Goal: Task Accomplishment & Management: Manage account settings

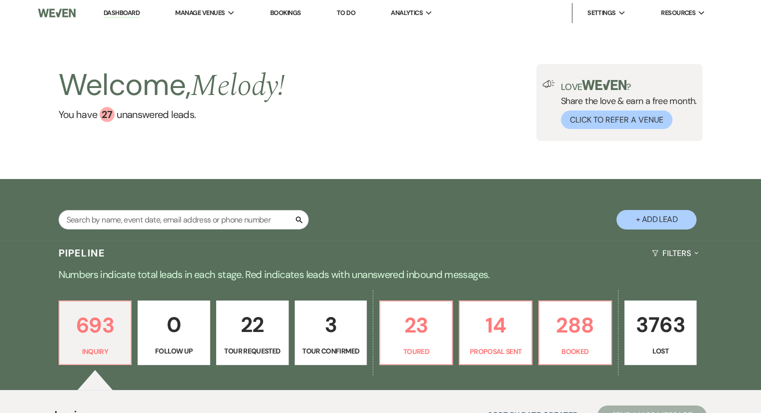
click at [655, 224] on button "+ Add Lead" at bounding box center [656, 220] width 80 height 20
select select "541"
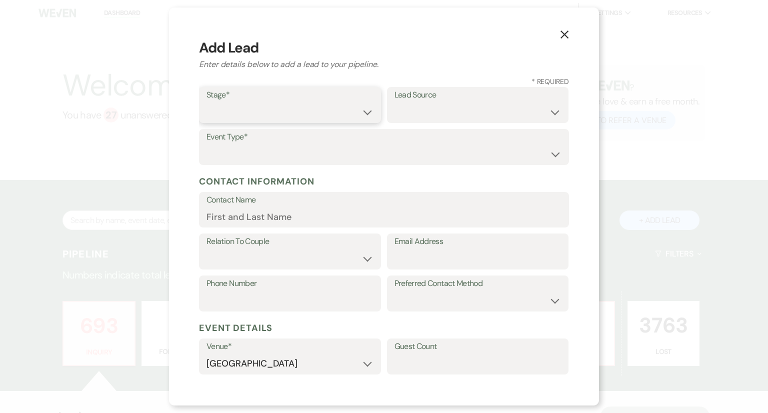
click at [282, 116] on select "Inquiry Follow Up Tour Requested Tour Confirmed Toured Proposal Sent Booked Lost" at bounding box center [290, 113] width 167 height 20
select select "1"
click at [207, 103] on select "Inquiry Follow Up Tour Requested Tour Confirmed Toured Proposal Sent Booked Lost" at bounding box center [290, 113] width 167 height 20
click at [281, 153] on select "Wedding Anniversary Party Baby Shower Bachelorette / Bachelor Party Birthday Pa…" at bounding box center [384, 155] width 355 height 20
select select "1"
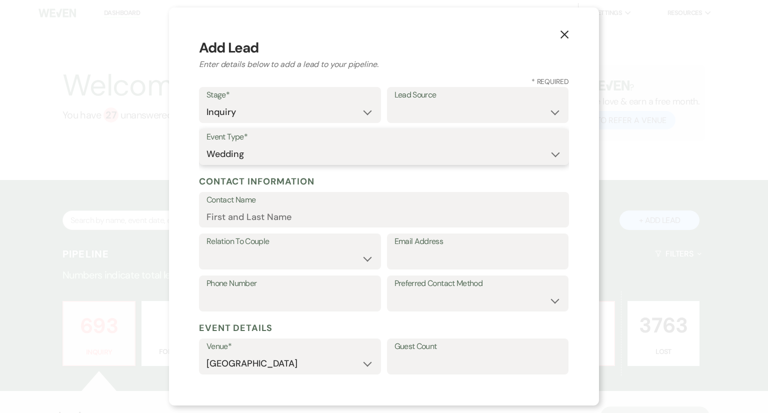
click at [207, 145] on select "Wedding Anniversary Party Baby Shower Bachelorette / Bachelor Party Birthday Pa…" at bounding box center [384, 155] width 355 height 20
click at [239, 213] on input "Contact Name" at bounding box center [384, 217] width 355 height 20
paste input "[PERSON_NAME]"
type input "[PERSON_NAME]"
click at [228, 254] on select "Couple Planner Parent of Couple Family Member Friend Other" at bounding box center [290, 259] width 167 height 20
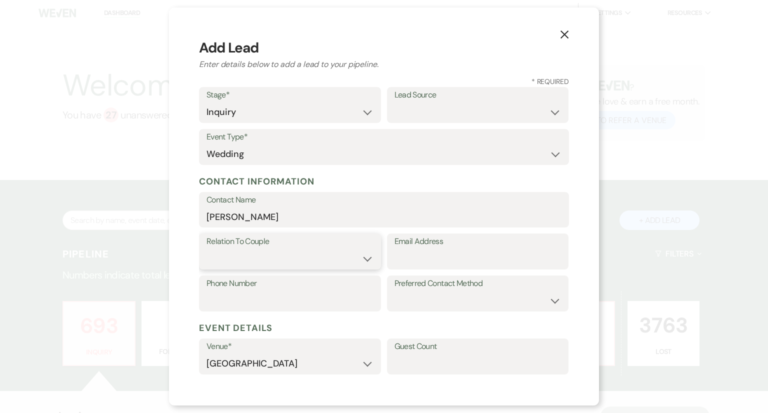
select select "1"
click at [207, 249] on select "Couple Planner Parent of Couple Family Member Friend Other" at bounding box center [290, 259] width 167 height 20
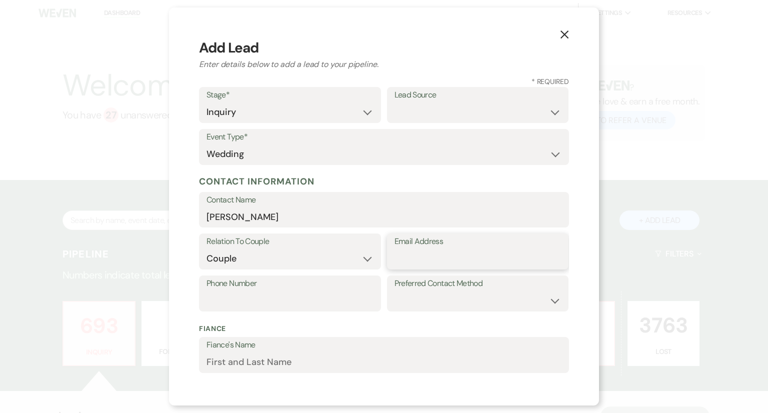
click at [406, 267] on input "Email Address" at bounding box center [478, 259] width 167 height 20
paste input "[EMAIL_ADDRESS][DOMAIN_NAME]"
type input "[EMAIL_ADDRESS][DOMAIN_NAME]"
click at [413, 312] on div "Preferred Contact Method Email Phone Text" at bounding box center [478, 297] width 182 height 42
click at [411, 301] on select "Email Phone Text" at bounding box center [478, 301] width 167 height 20
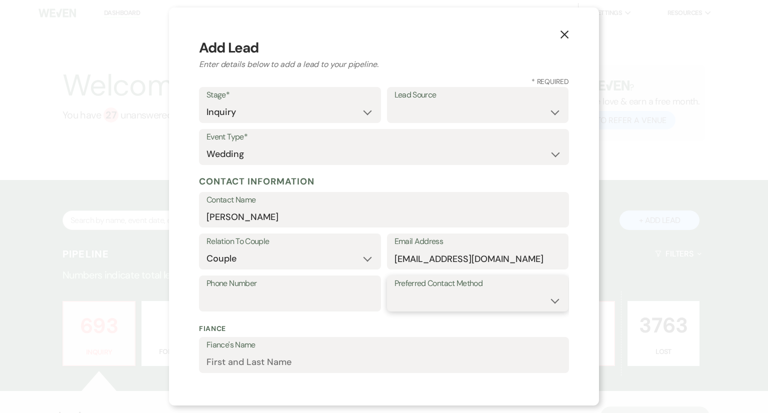
select select "email"
click at [395, 291] on select "Email Phone Text" at bounding box center [478, 301] width 167 height 20
click at [252, 299] on input "Phone Number" at bounding box center [290, 301] width 167 height 20
paste input "[PHONE_NUMBER]"
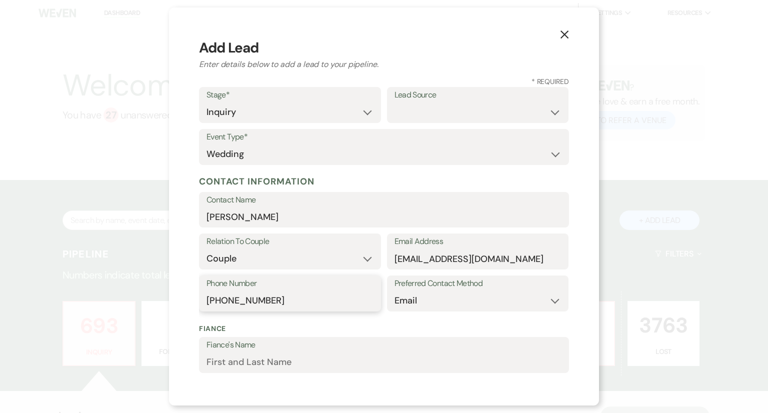
type input "[PHONE_NUMBER]"
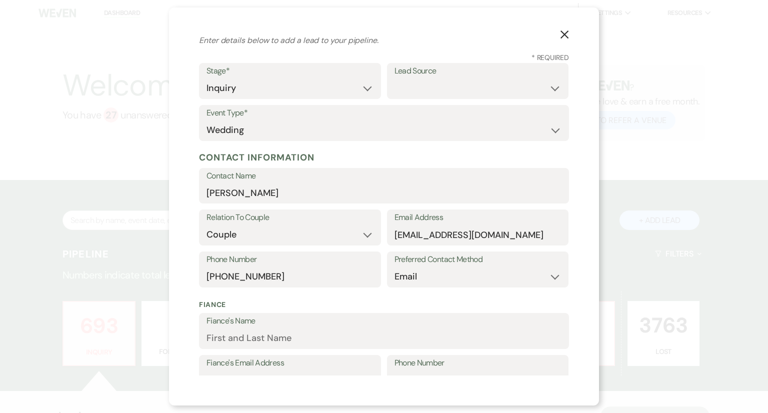
scroll to position [26, 0]
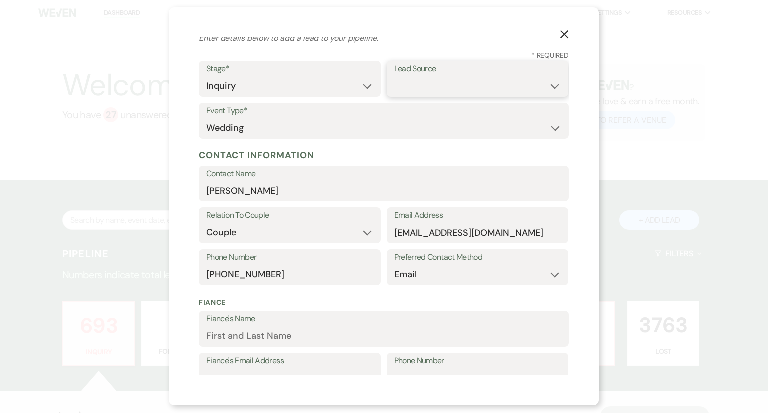
click at [464, 93] on select "Weven Venue Website Instagram Facebook Pinterest Google The Knot Wedding Wire H…" at bounding box center [478, 87] width 167 height 20
select select "6"
click at [395, 77] on select "Weven Venue Website Instagram Facebook Pinterest Google The Knot Wedding Wire H…" at bounding box center [478, 87] width 167 height 20
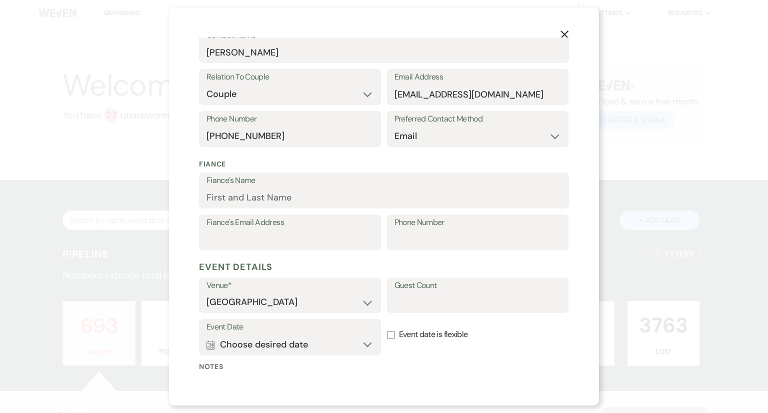
scroll to position [256, 0]
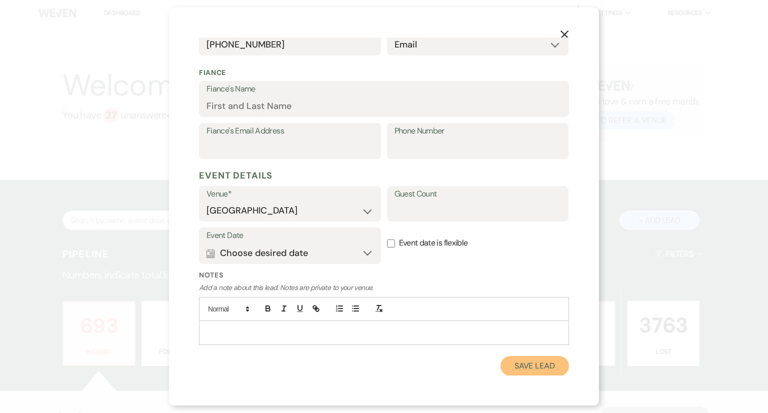
click at [522, 369] on button "Save Lead" at bounding box center [535, 366] width 69 height 20
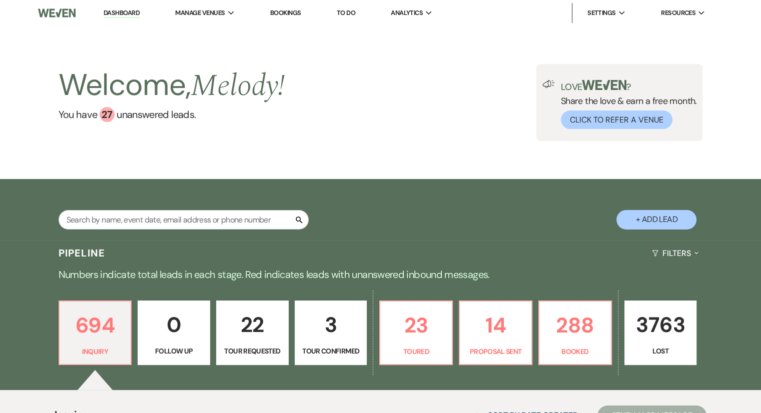
click at [652, 220] on button "+ Add Lead" at bounding box center [656, 220] width 80 height 20
select select "541"
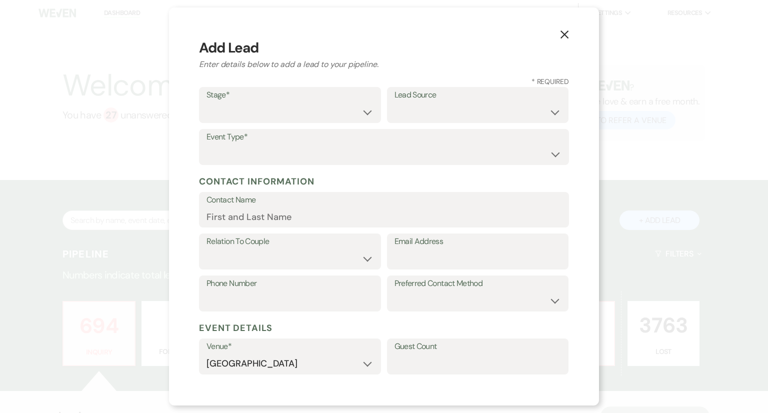
click at [296, 123] on div "Stage* Inquiry Follow Up Tour Requested Tour Confirmed Toured Proposal Sent Boo…" at bounding box center [290, 105] width 182 height 36
click at [283, 113] on select "Inquiry Follow Up Tour Requested Tour Confirmed Toured Proposal Sent Booked Lost" at bounding box center [290, 113] width 167 height 20
select select "1"
click at [207, 103] on select "Inquiry Follow Up Tour Requested Tour Confirmed Toured Proposal Sent Booked Lost" at bounding box center [290, 113] width 167 height 20
click at [413, 117] on select "Weven Venue Website Instagram Facebook Pinterest Google The Knot Wedding Wire H…" at bounding box center [478, 113] width 167 height 20
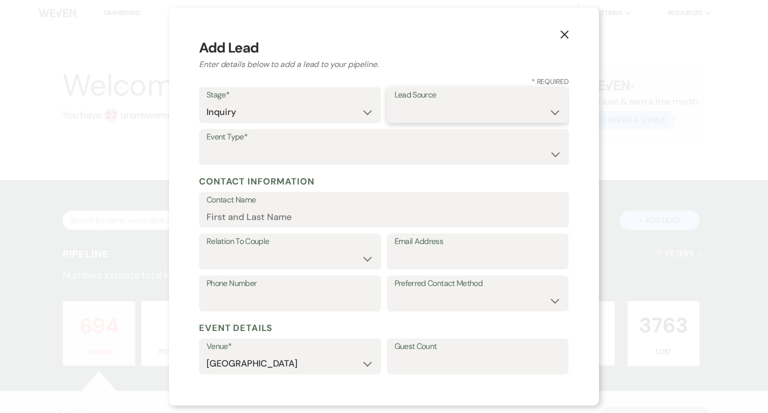
select select "6"
click at [395, 103] on select "Weven Venue Website Instagram Facebook Pinterest Google The Knot Wedding Wire H…" at bounding box center [478, 113] width 167 height 20
click at [266, 157] on select "Wedding Anniversary Party Baby Shower Bachelorette / Bachelor Party Birthday Pa…" at bounding box center [384, 155] width 355 height 20
select select "1"
click at [207, 145] on select "Wedding Anniversary Party Baby Shower Bachelorette / Bachelor Party Birthday Pa…" at bounding box center [384, 155] width 355 height 20
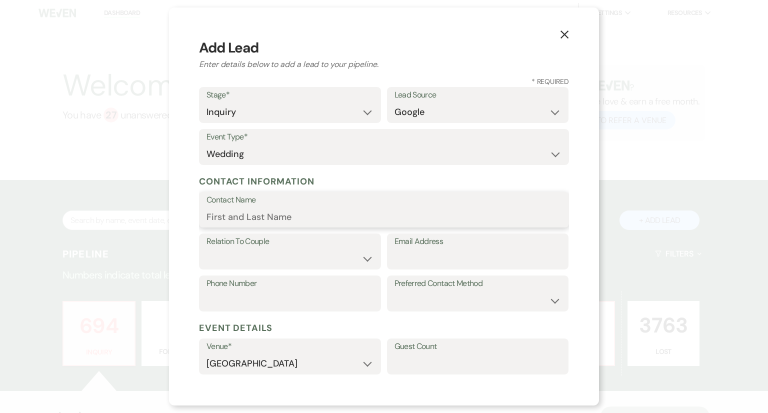
click at [231, 217] on input "Contact Name" at bounding box center [384, 217] width 355 height 20
paste input "[PHONE_NUMBER]"
type input "[PHONE_NUMBER]"
click at [219, 304] on input "Phone Number" at bounding box center [290, 301] width 167 height 20
paste input "[PHONE_NUMBER]"
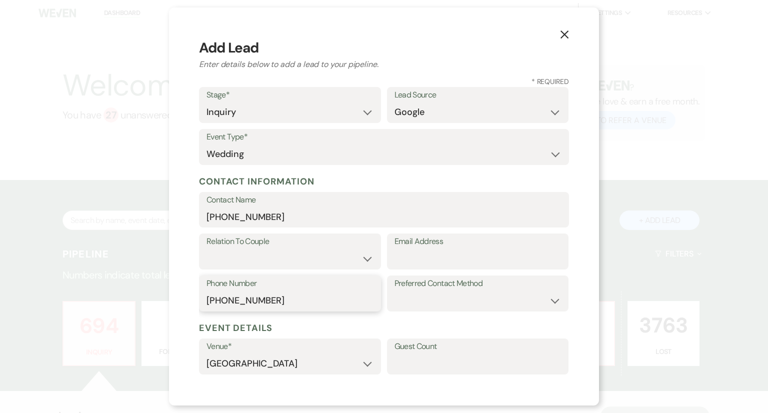
type input "[PHONE_NUMBER]"
drag, startPoint x: 268, startPoint y: 217, endPoint x: 196, endPoint y: 213, distance: 72.6
click at [196, 213] on div "X Add Lead Enter details below to add a lead to your pipeline. * Required Stage…" at bounding box center [384, 207] width 430 height 398
paste input "[PERSON_NAME] last_name [PERSON_NAME]"
drag, startPoint x: 297, startPoint y: 219, endPoint x: 247, endPoint y: 217, distance: 49.5
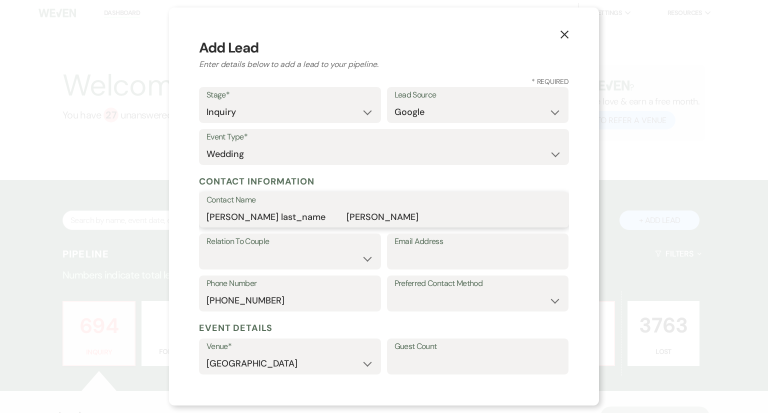
click at [247, 217] on input "[PERSON_NAME] last_name [PERSON_NAME]" at bounding box center [384, 217] width 355 height 20
click at [221, 217] on input "[PERSON_NAME]][PERSON_NAME]" at bounding box center [384, 217] width 355 height 20
type input "[PERSON_NAME]][PERSON_NAME]"
click at [240, 252] on select "Couple Planner Parent of Couple Family Member Friend Other" at bounding box center [290, 259] width 167 height 20
select select "1"
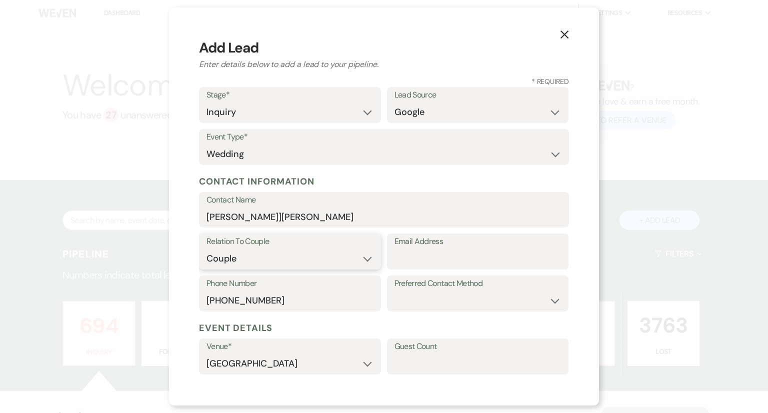
click at [207, 249] on select "Couple Planner Parent of Couple Family Member Friend Other" at bounding box center [290, 259] width 167 height 20
click at [231, 218] on input "[PERSON_NAME]][PERSON_NAME]" at bounding box center [384, 217] width 355 height 20
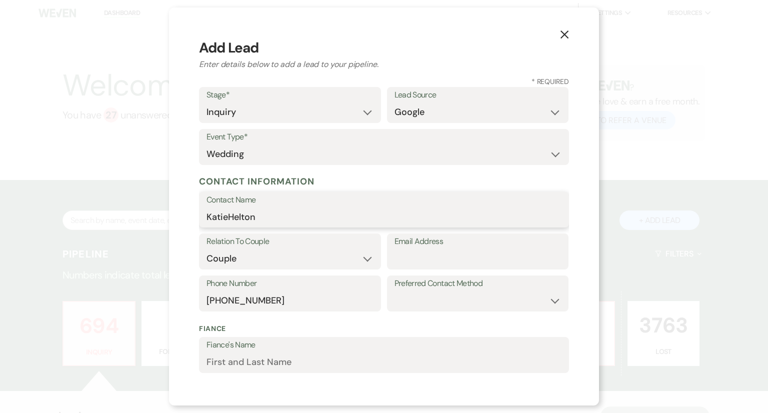
click at [231, 218] on input "KatieHelton" at bounding box center [384, 217] width 355 height 20
type input "[PERSON_NAME]"
click at [404, 268] on input "Email Address" at bounding box center [478, 259] width 167 height 20
paste input "[PERSON_NAME][EMAIL_ADDRESS][DOMAIN_NAME]"
type input "[PERSON_NAME][EMAIL_ADDRESS][DOMAIN_NAME]"
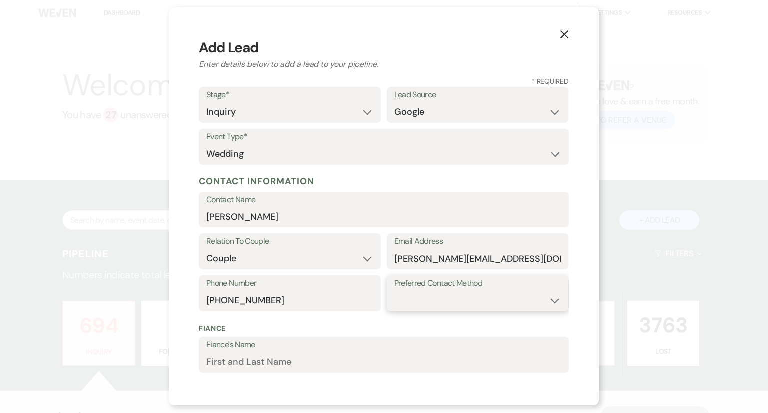
click at [422, 298] on select "Email Phone Text" at bounding box center [478, 301] width 167 height 20
select select "email"
click at [395, 291] on select "Email Phone Text" at bounding box center [478, 301] width 167 height 20
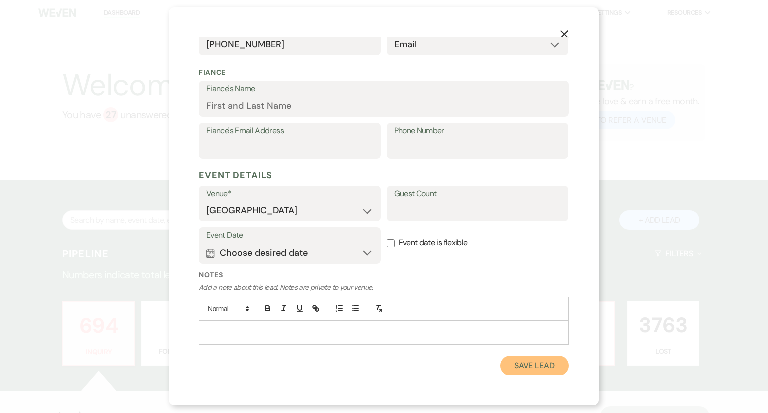
click at [520, 371] on button "Save Lead" at bounding box center [535, 366] width 69 height 20
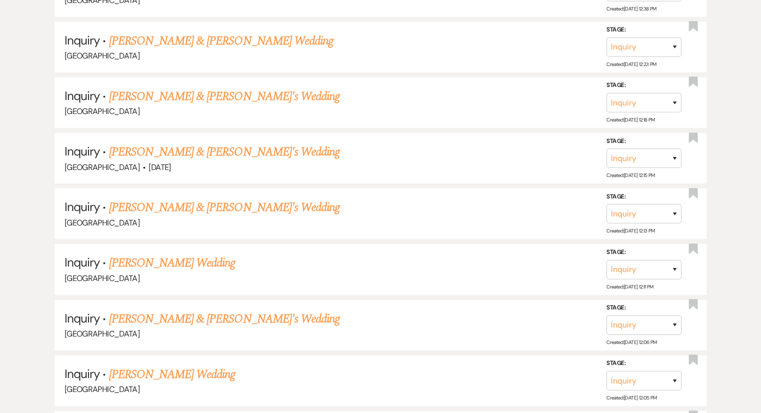
scroll to position [2311, 0]
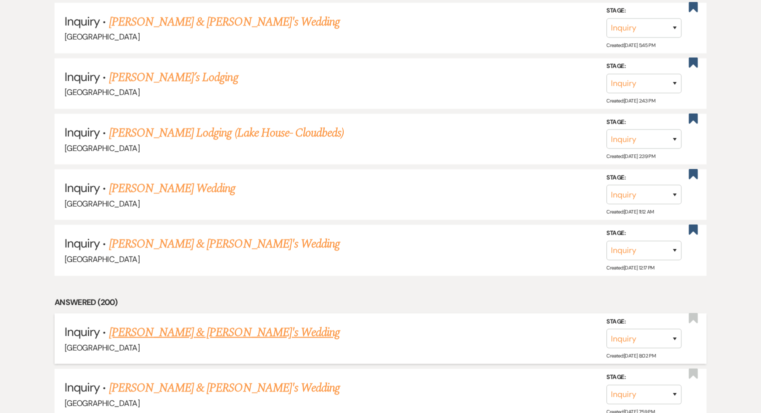
click at [179, 324] on link "[PERSON_NAME] & [PERSON_NAME]'s Wedding" at bounding box center [224, 333] width 231 height 18
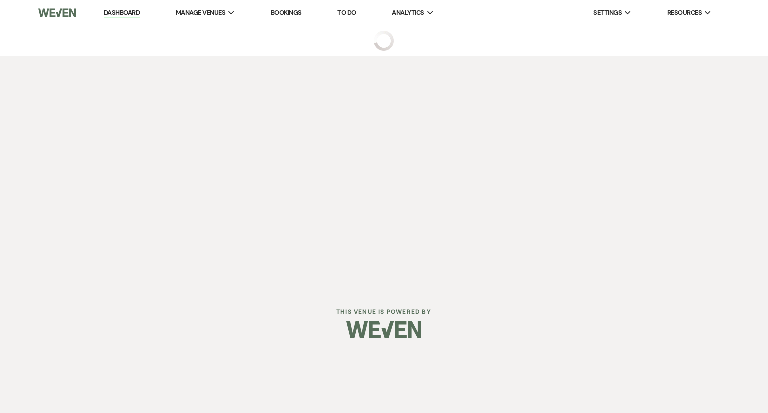
select select "6"
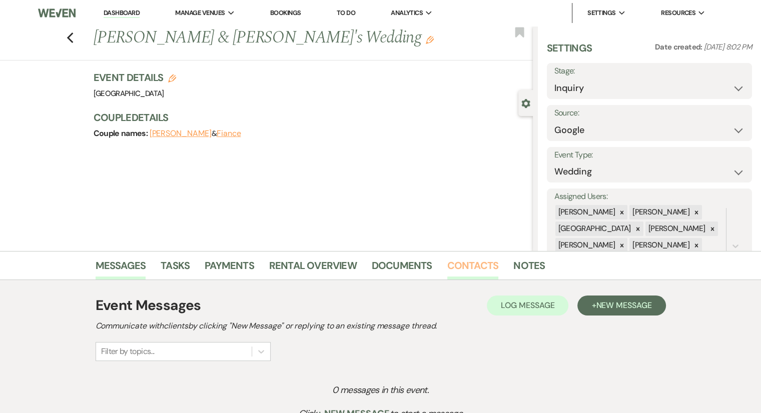
click at [470, 271] on link "Contacts" at bounding box center [473, 269] width 52 height 22
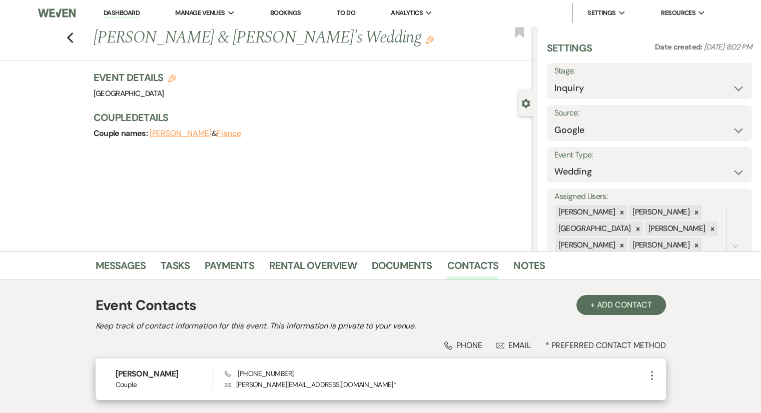
click at [652, 377] on icon "More" at bounding box center [652, 376] width 12 height 12
click at [656, 393] on button "Pencil Edit" at bounding box center [676, 395] width 60 height 17
select select "1"
select select "email"
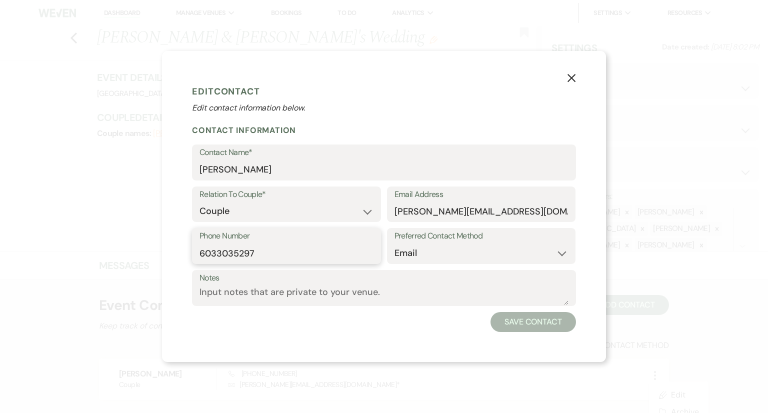
drag, startPoint x: 270, startPoint y: 253, endPoint x: 187, endPoint y: 249, distance: 83.1
click at [187, 249] on div "X Edit Contact Edit contact information below. Contact Information Contact Name…" at bounding box center [384, 206] width 444 height 311
paste input "9805227239"
type input "9805227239"
click at [562, 323] on button "Save Contact" at bounding box center [534, 322] width 86 height 20
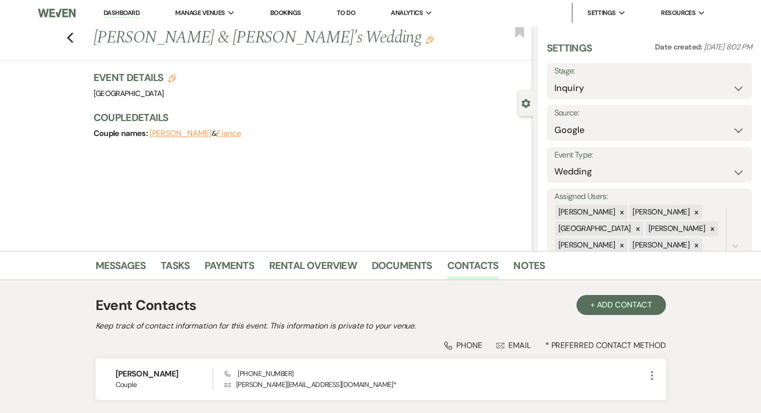
scroll to position [76, 0]
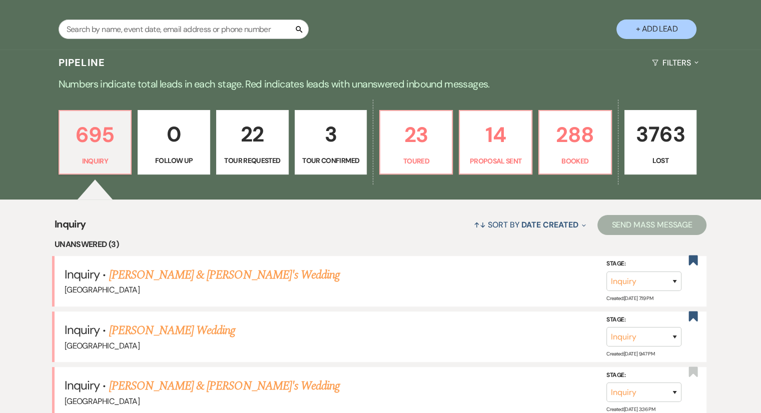
scroll to position [219, 0]
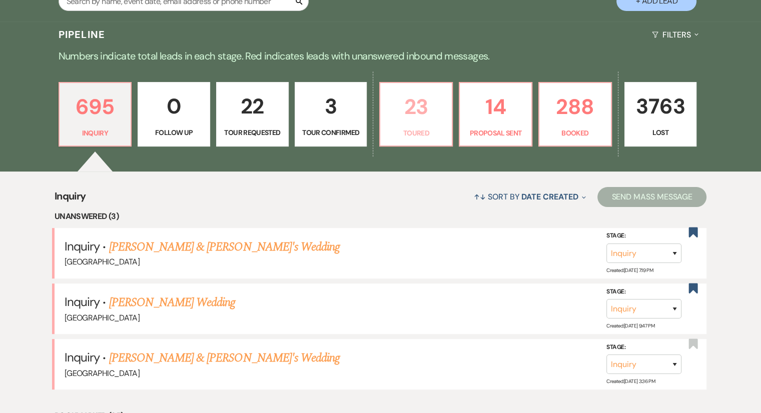
click at [416, 118] on p "23" at bounding box center [416, 107] width 60 height 34
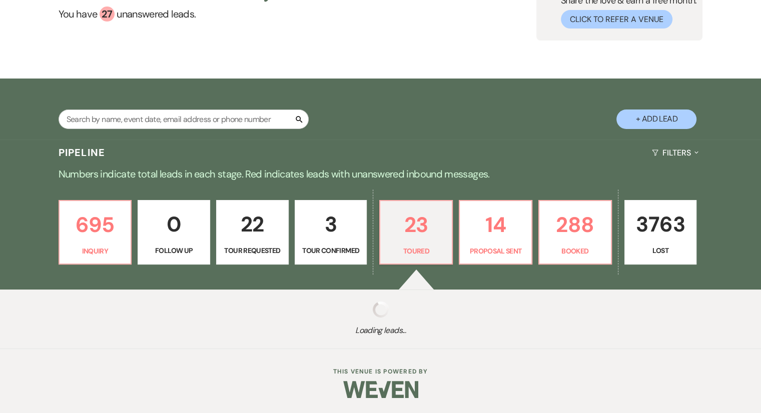
select select "5"
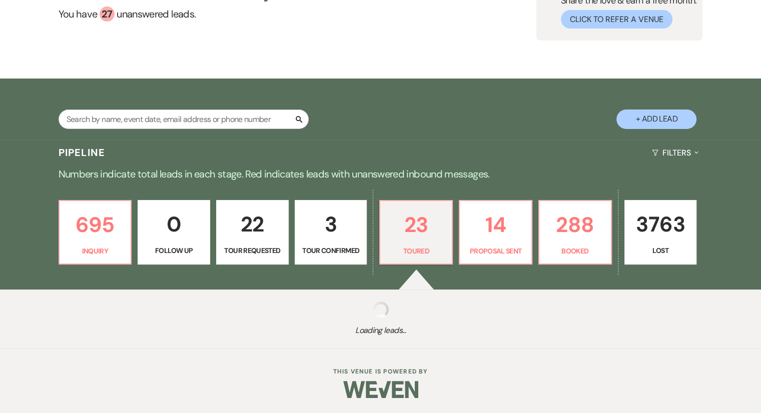
select select "5"
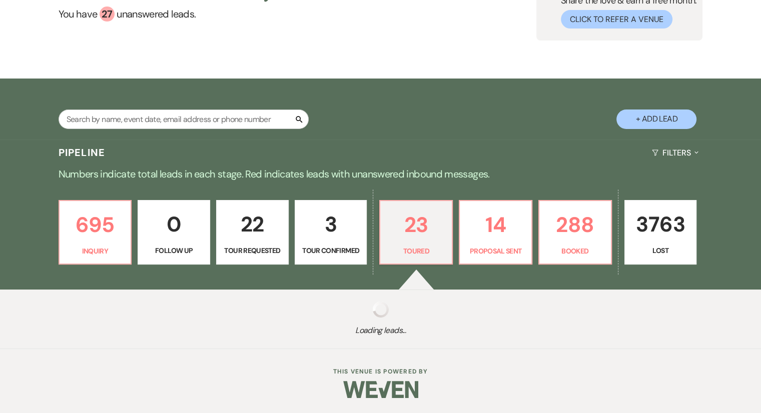
select select "5"
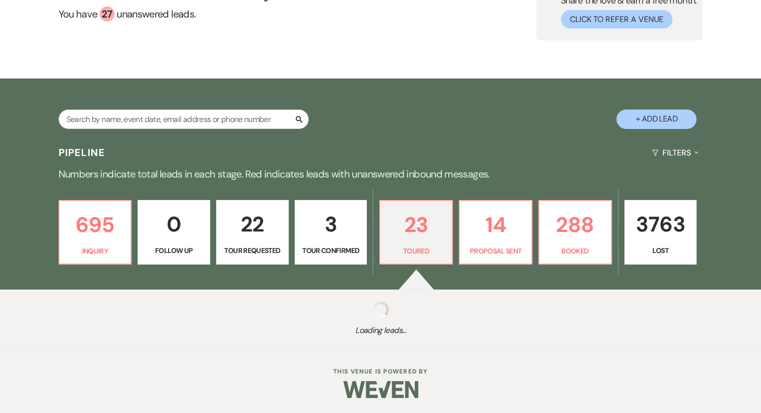
select select "5"
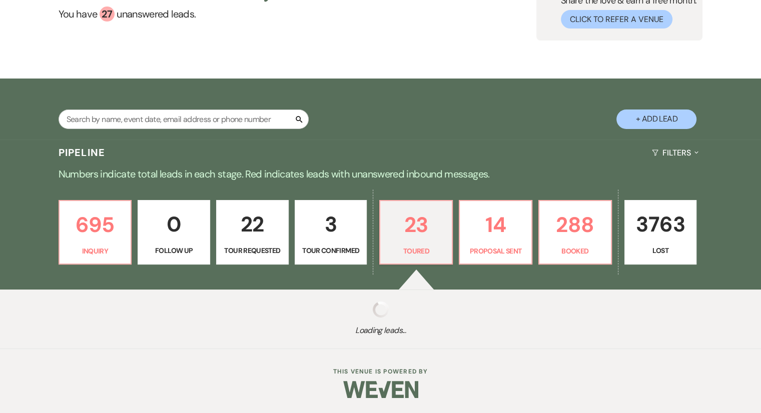
select select "5"
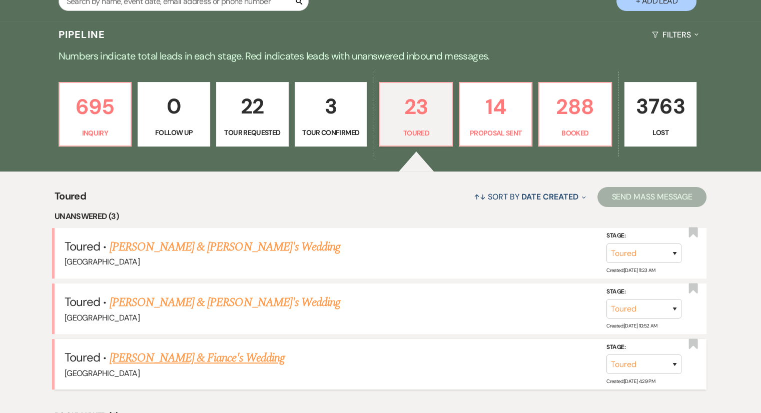
click at [188, 356] on link "[PERSON_NAME] & Fiance's Wedding" at bounding box center [197, 358] width 175 height 18
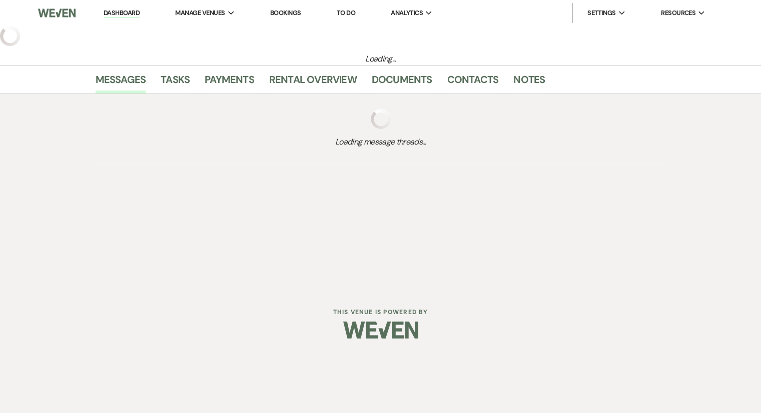
select select "5"
select select "6"
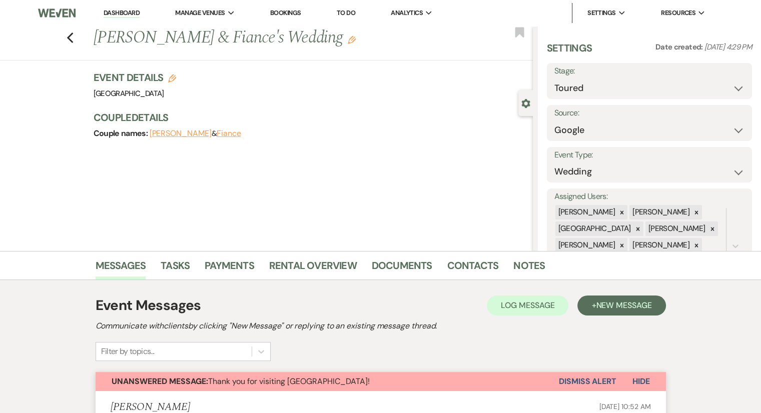
click at [78, 44] on div "Previous [PERSON_NAME] & [PERSON_NAME]'s Wedding Edit Bookmark" at bounding box center [264, 43] width 538 height 35
click at [73, 41] on use "button" at bounding box center [70, 38] width 7 height 11
select select "5"
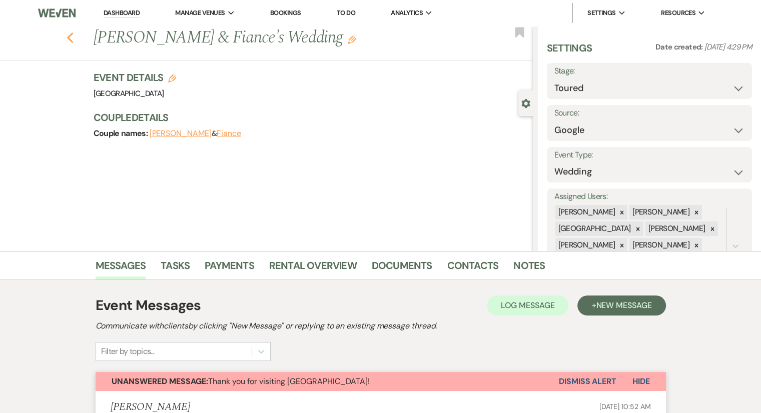
select select "5"
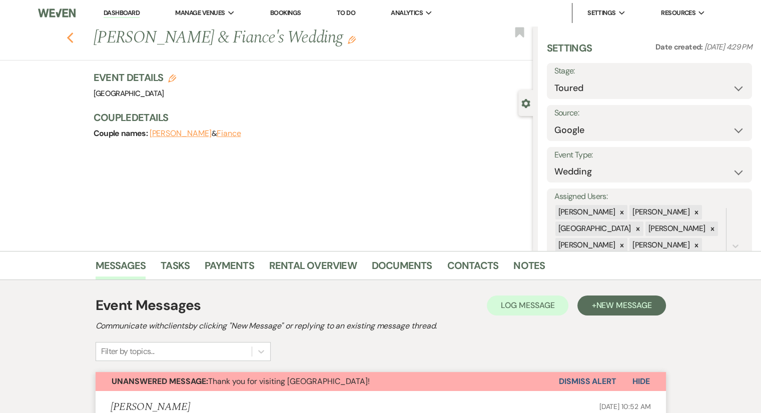
select select "5"
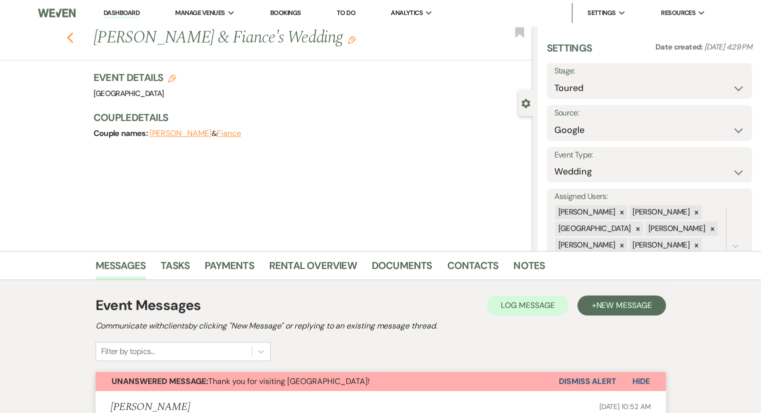
select select "5"
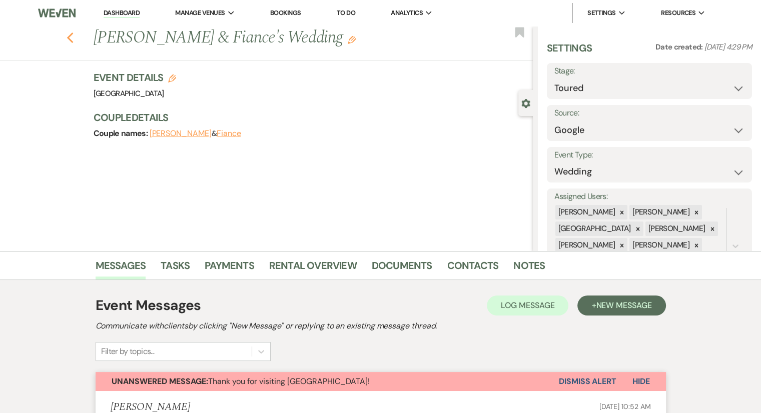
select select "5"
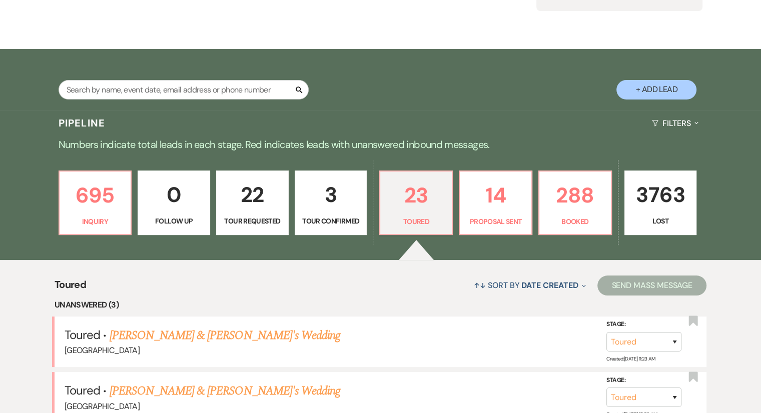
scroll to position [53, 0]
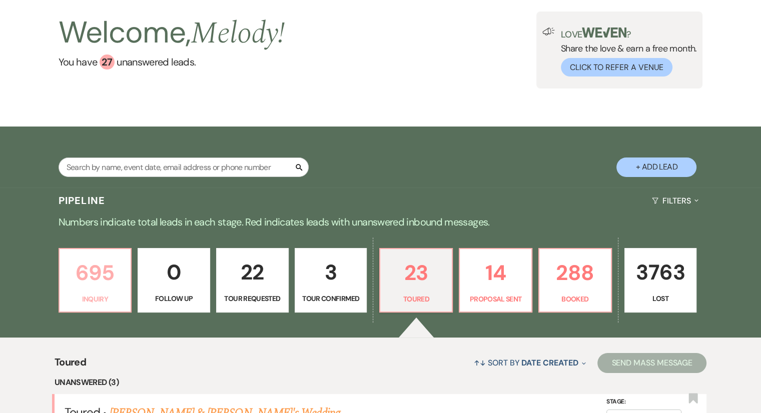
click at [103, 289] on p "695" at bounding box center [96, 273] width 60 height 34
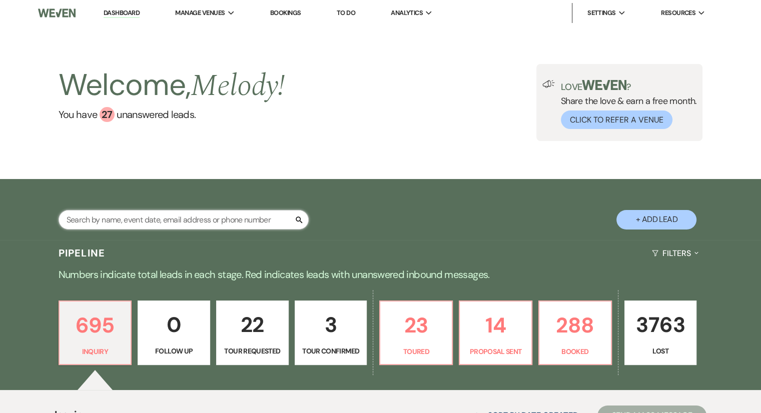
click at [142, 224] on input "text" at bounding box center [184, 220] width 250 height 20
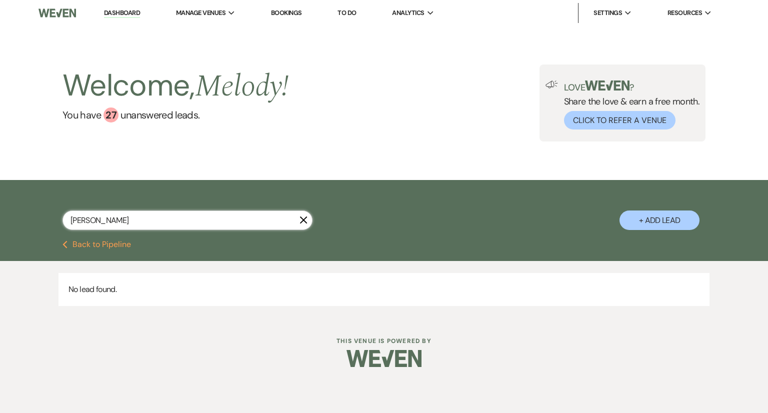
drag, startPoint x: 113, startPoint y: 224, endPoint x: 45, endPoint y: 223, distance: 68.0
click at [45, 223] on div "[PERSON_NAME] X + Add Lead" at bounding box center [384, 211] width 720 height 53
type input "[PERSON_NAME]"
select select "6"
select select "5"
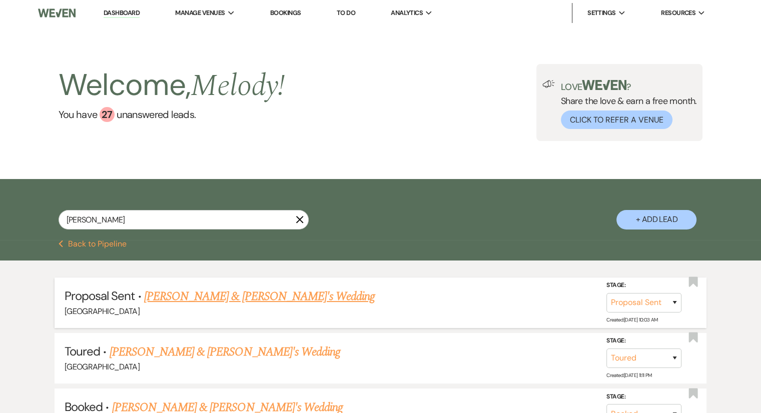
click at [208, 300] on link "[PERSON_NAME] & [PERSON_NAME]'s Wedding" at bounding box center [259, 297] width 231 height 18
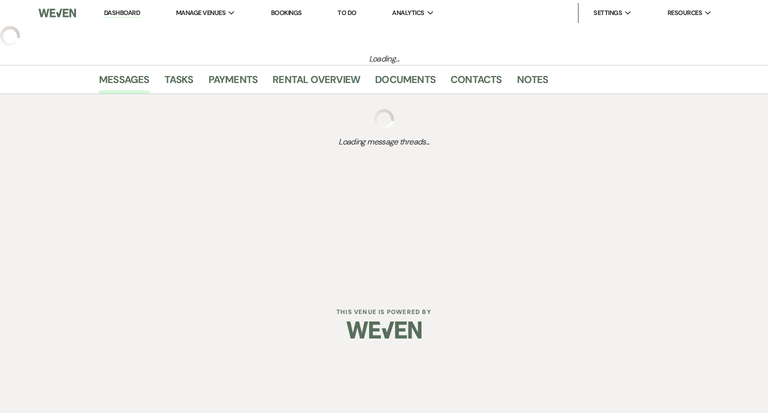
select select "6"
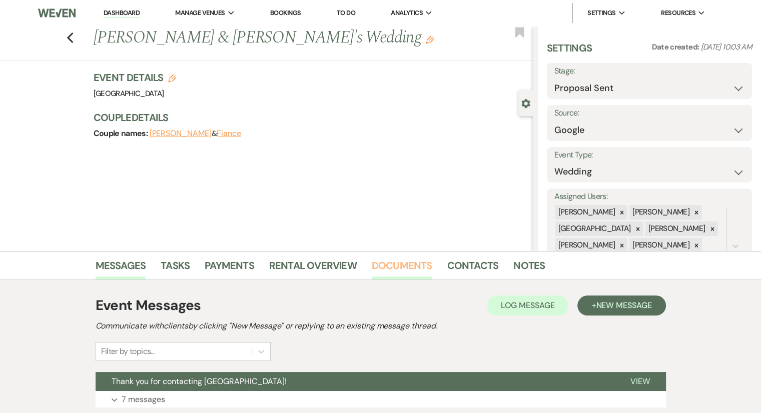
click at [419, 267] on link "Documents" at bounding box center [402, 269] width 61 height 22
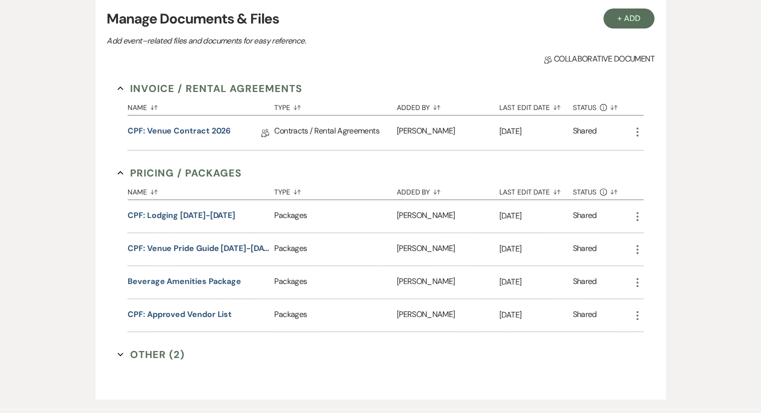
scroll to position [299, 0]
click at [196, 127] on link "CPF: Venue Contract 2026" at bounding box center [179, 132] width 103 height 16
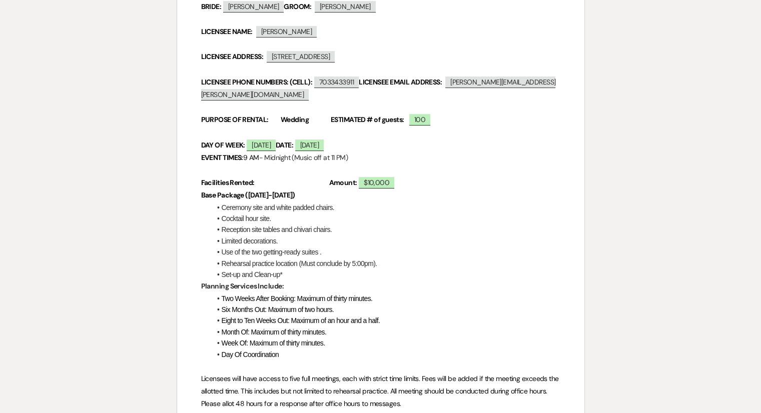
scroll to position [246, 0]
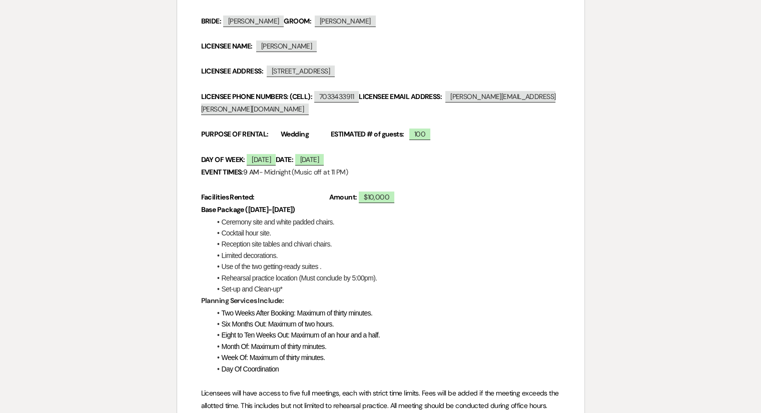
select select "6"
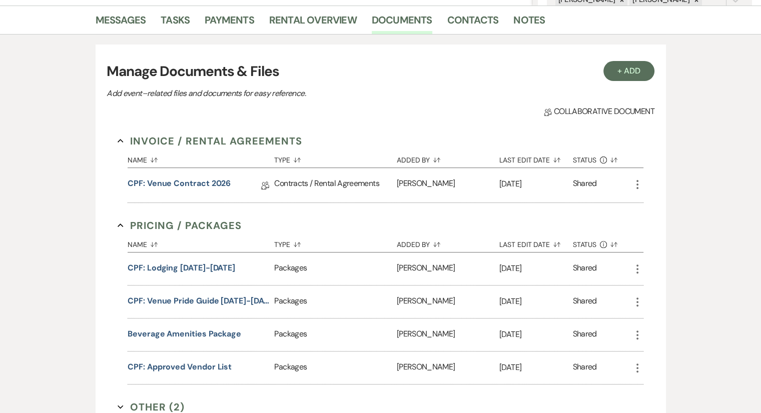
scroll to position [299, 0]
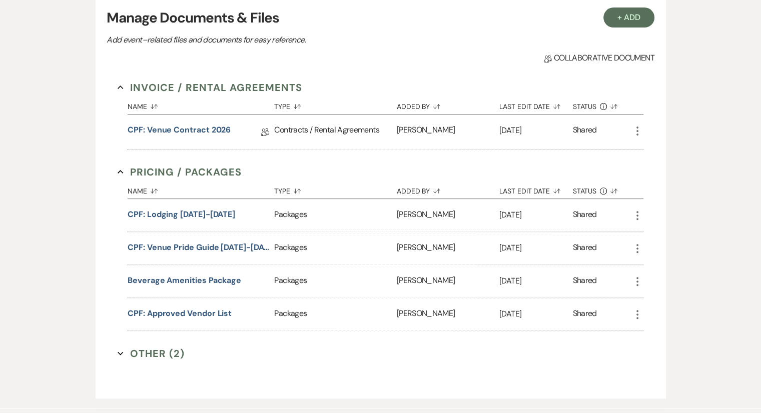
select select "6"
select select "5"
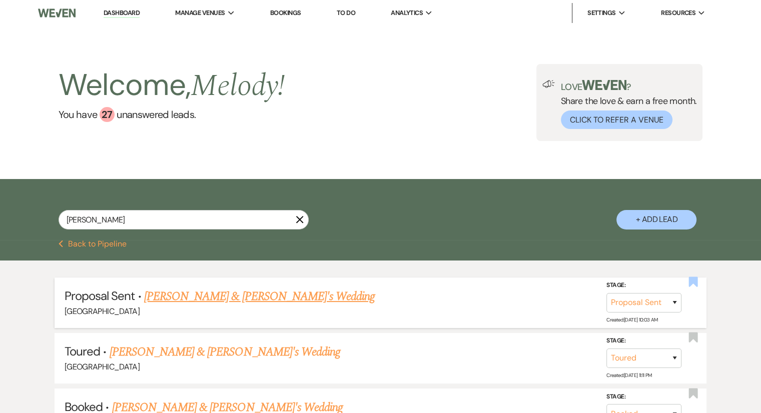
click at [690, 285] on use "button" at bounding box center [693, 282] width 9 height 10
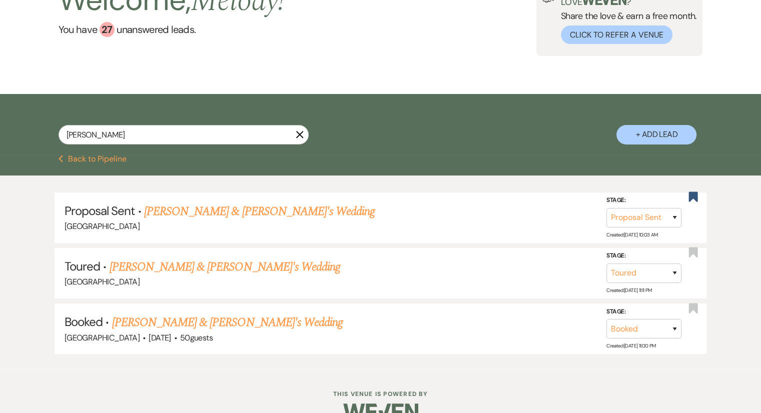
scroll to position [94, 0]
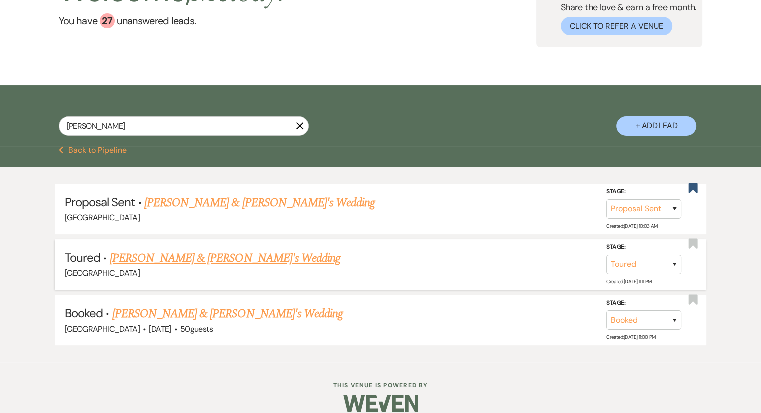
click at [228, 262] on link "[PERSON_NAME] & [PERSON_NAME]'s Wedding" at bounding box center [225, 259] width 231 height 18
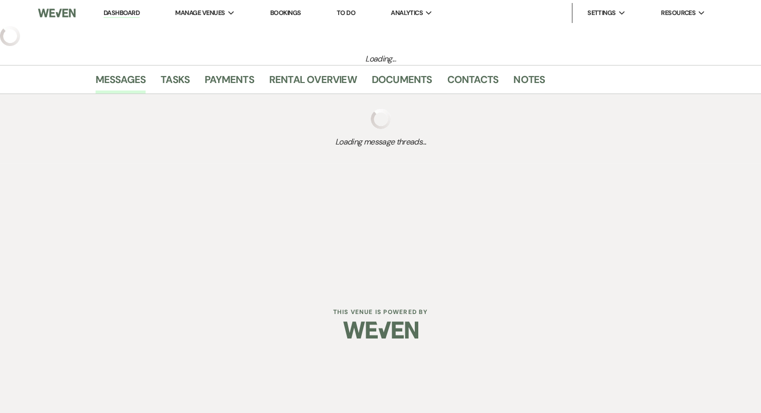
select select "5"
select select "6"
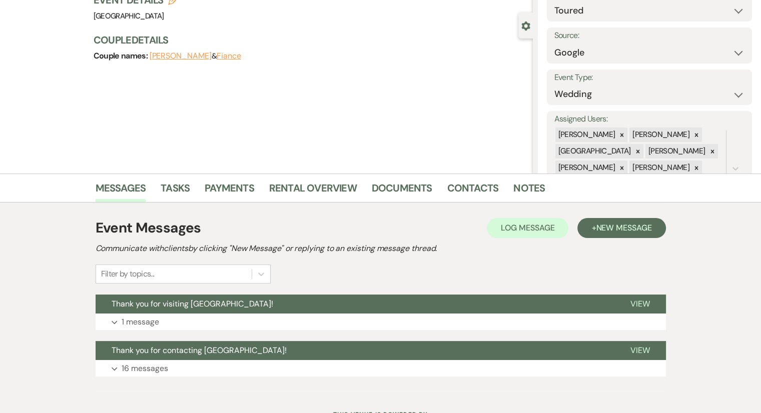
scroll to position [120, 0]
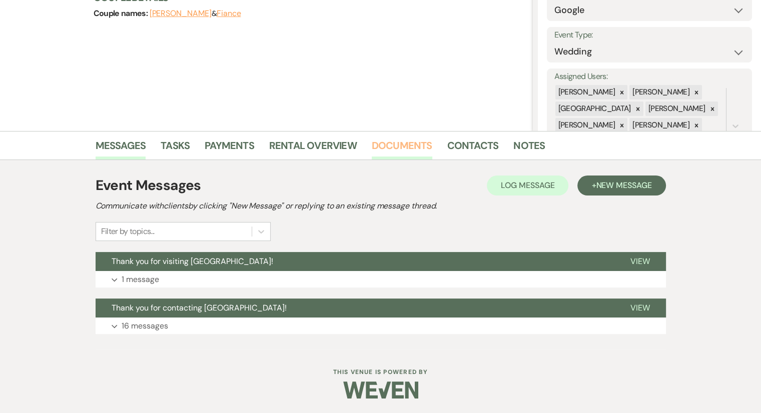
click at [398, 143] on link "Documents" at bounding box center [402, 149] width 61 height 22
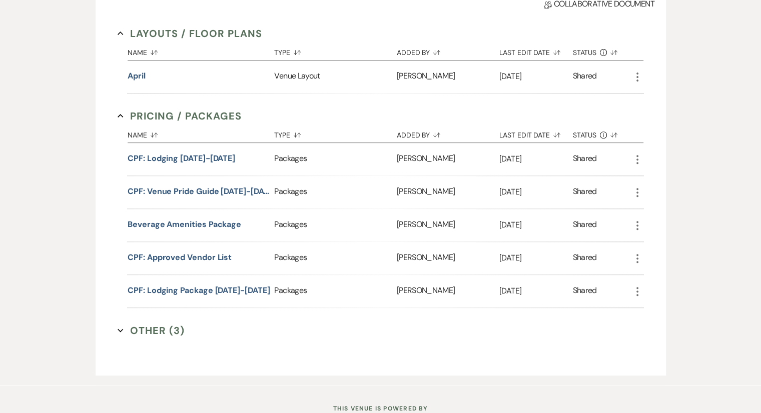
scroll to position [358, 0]
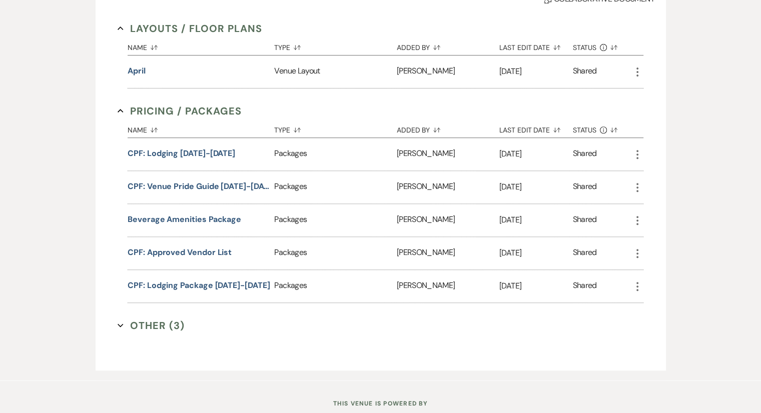
click at [169, 326] on button "Other (3) Expand" at bounding box center [151, 325] width 67 height 15
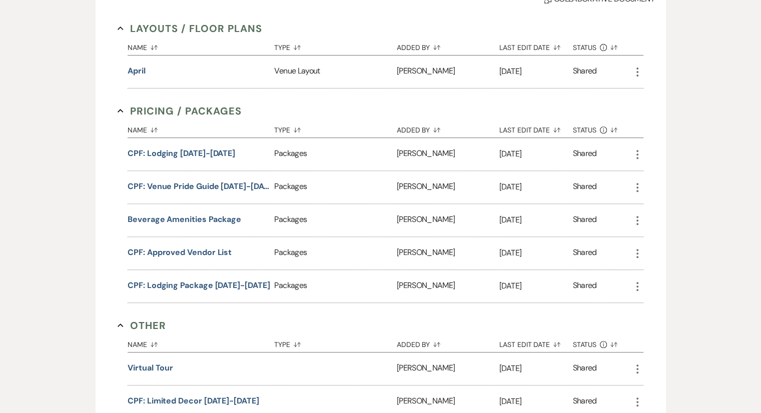
select select "6"
select select "5"
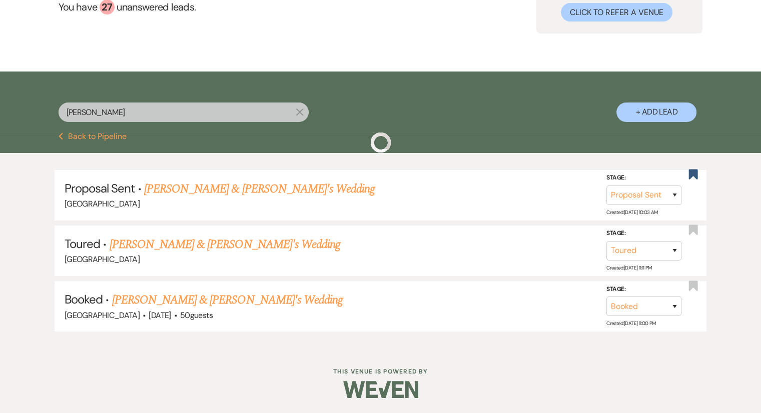
scroll to position [94, 0]
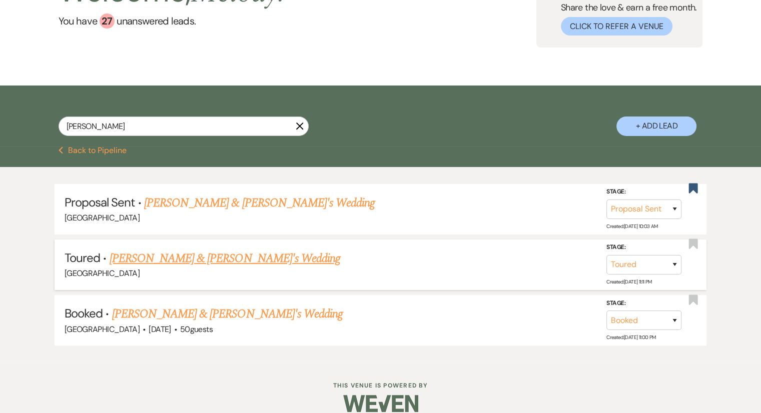
click at [204, 257] on link "[PERSON_NAME] & [PERSON_NAME]'s Wedding" at bounding box center [225, 259] width 231 height 18
select select "5"
select select "6"
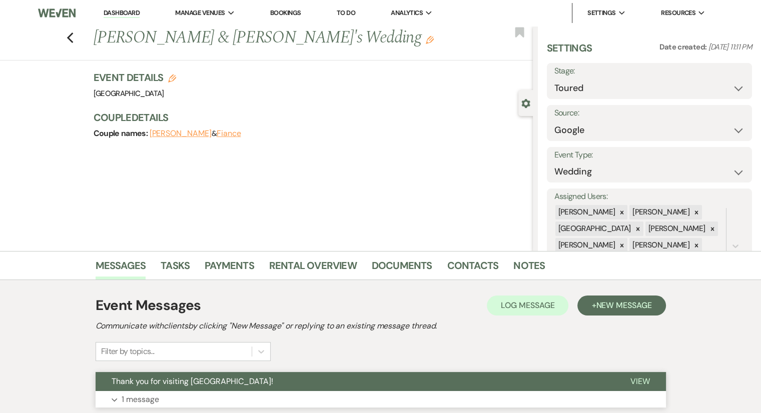
click at [155, 403] on p "1 message" at bounding box center [141, 399] width 38 height 13
click at [69, 34] on div "Previous [PERSON_NAME] & [PERSON_NAME]'s Wedding Edit Bookmark" at bounding box center [264, 43] width 538 height 35
click at [79, 40] on div "Previous [PERSON_NAME] & [PERSON_NAME]'s Wedding Edit Bookmark" at bounding box center [264, 43] width 538 height 35
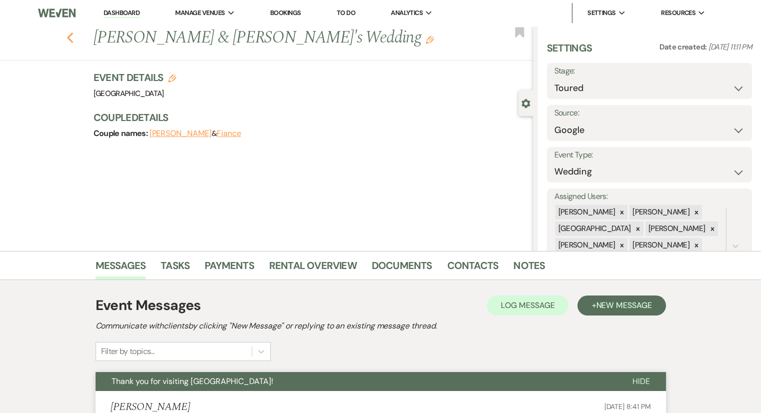
click at [74, 40] on icon "Previous" at bounding box center [71, 38] width 8 height 12
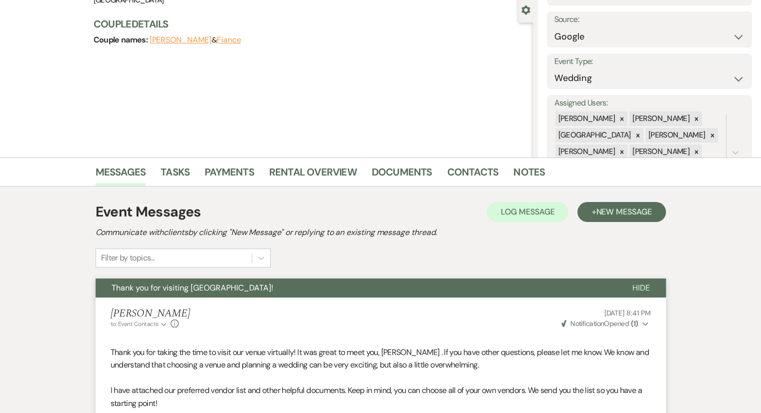
select select "6"
select select "5"
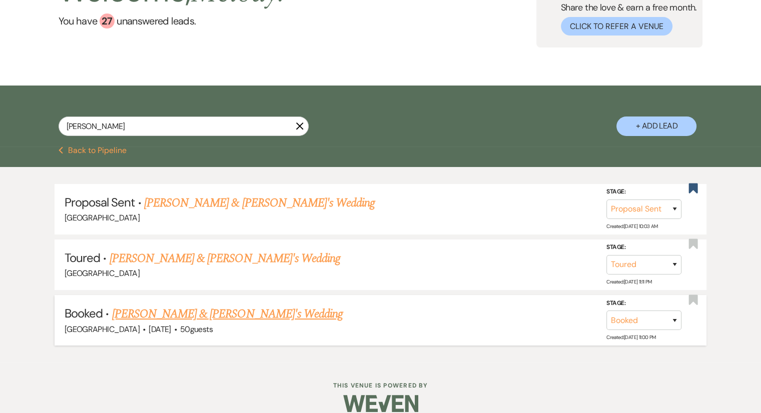
click at [159, 310] on link "[PERSON_NAME] & [PERSON_NAME]'s Wedding" at bounding box center [227, 314] width 231 height 18
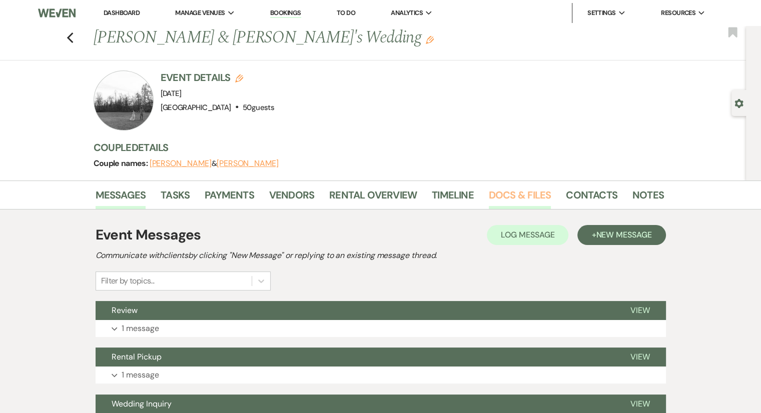
click at [502, 197] on link "Docs & Files" at bounding box center [520, 198] width 62 height 22
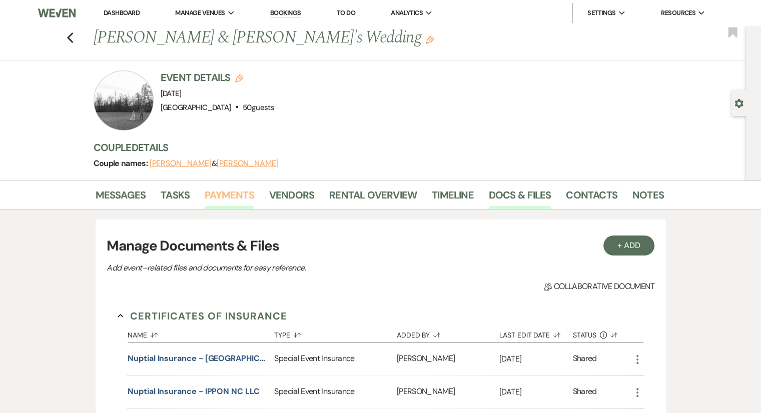
click at [234, 192] on link "Payments" at bounding box center [230, 198] width 50 height 22
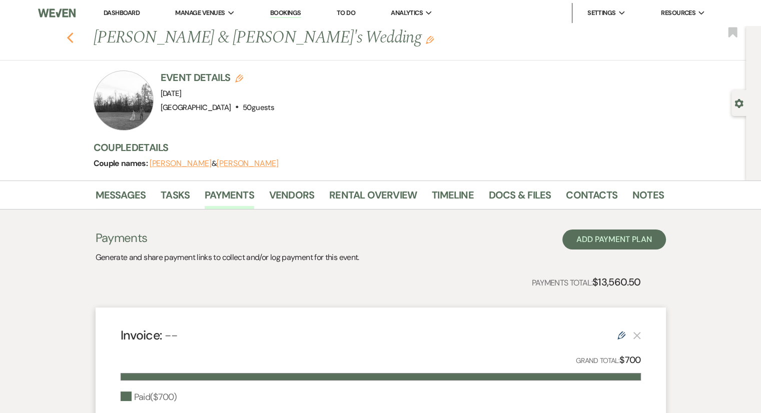
click at [74, 40] on icon "Previous" at bounding box center [71, 38] width 8 height 12
select select "6"
select select "5"
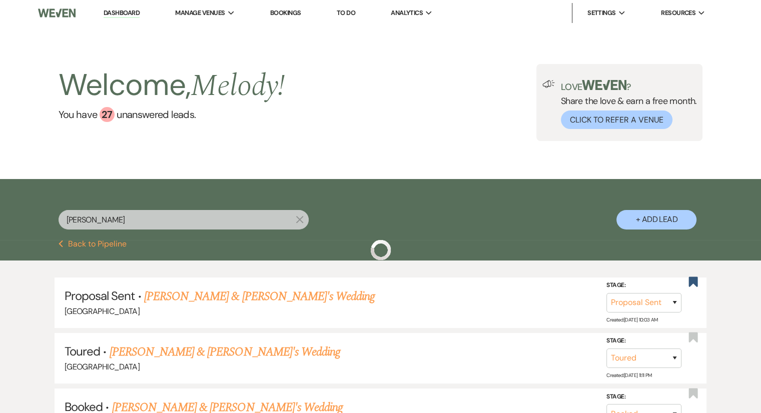
scroll to position [94, 0]
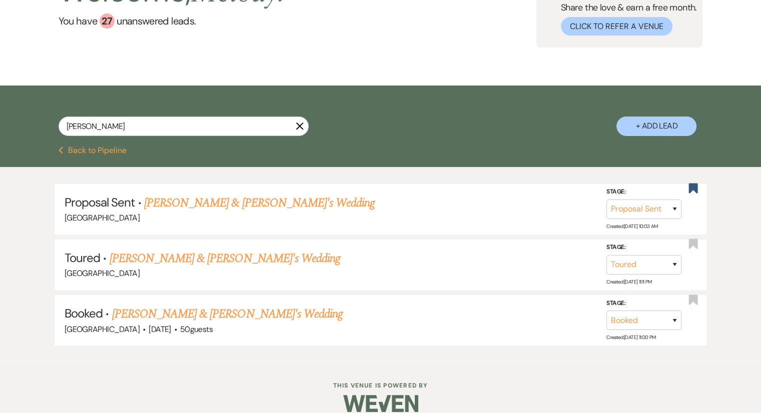
click at [96, 151] on button "Previous Back to Pipeline" at bounding box center [93, 151] width 69 height 8
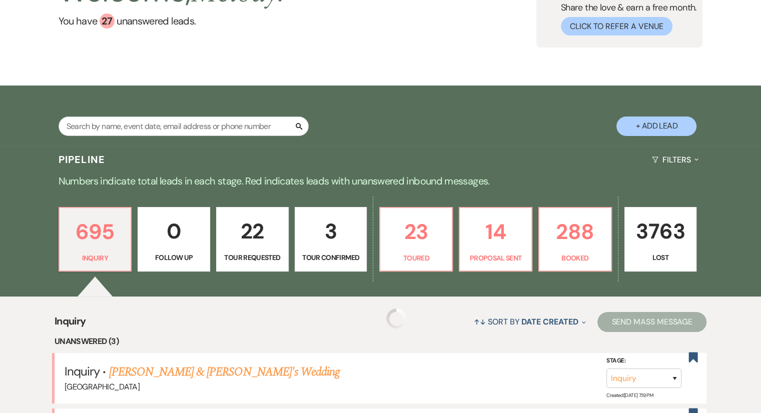
click at [297, 48] on div "Welcome, Melody ! You have 27 unanswered lead s . Love ? Share the love & earn …" at bounding box center [381, 8] width 720 height 77
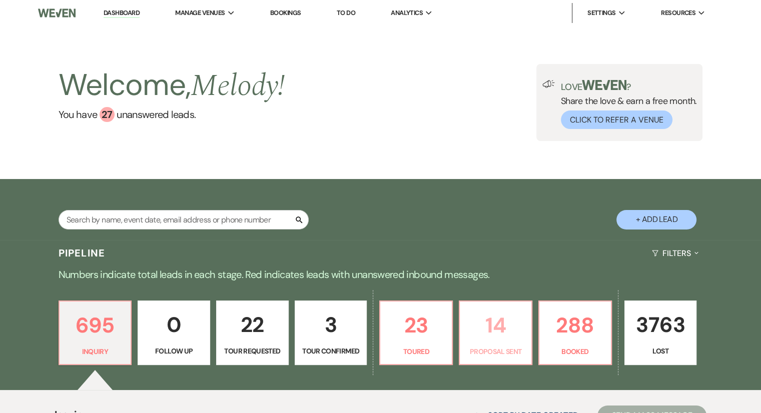
click at [491, 337] on p "14" at bounding box center [496, 326] width 60 height 34
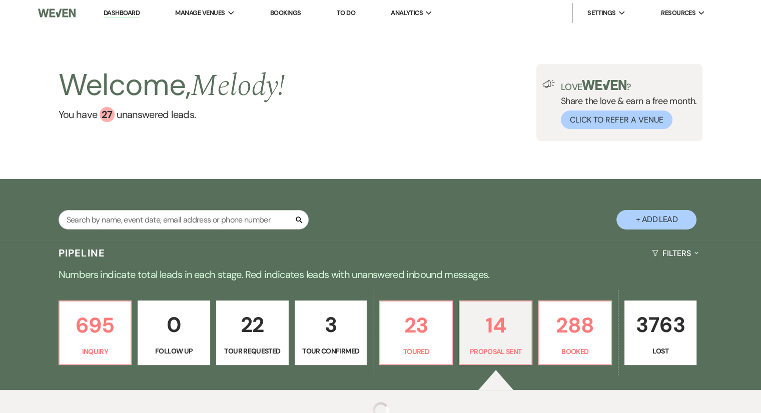
select select "6"
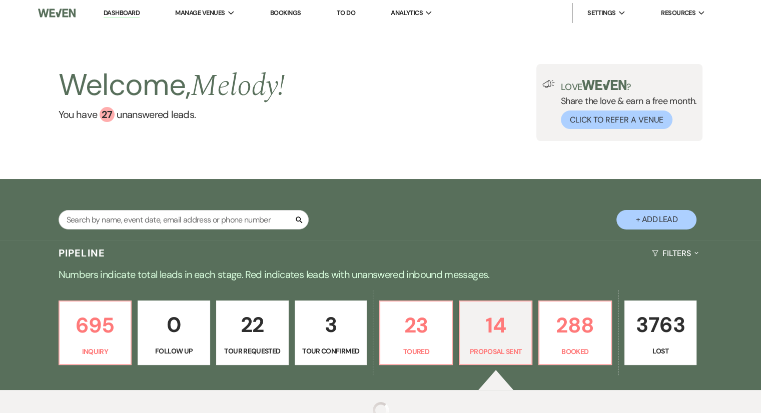
select select "6"
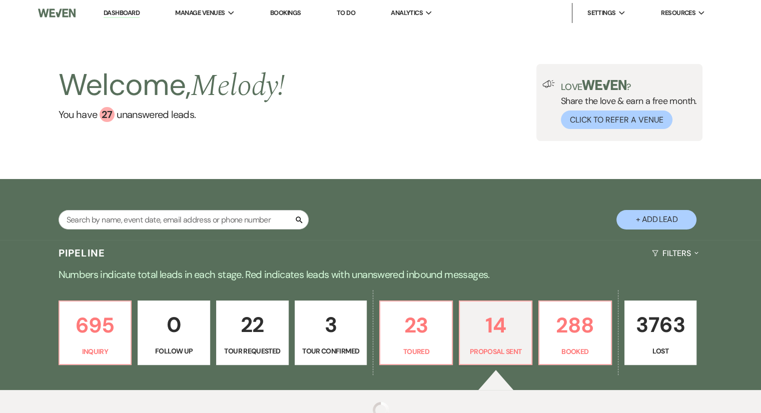
select select "6"
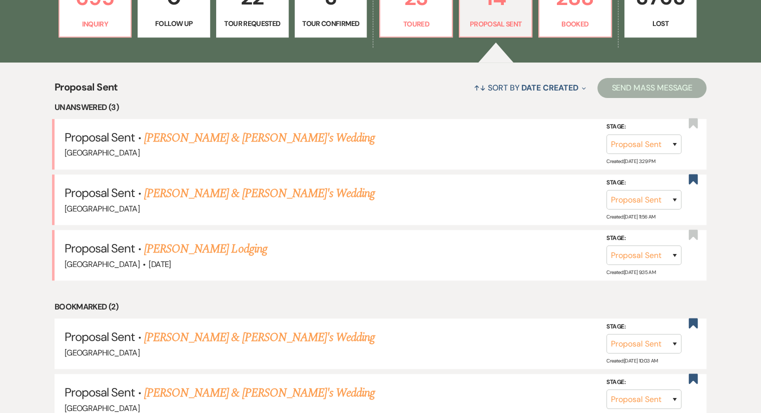
scroll to position [342, 0]
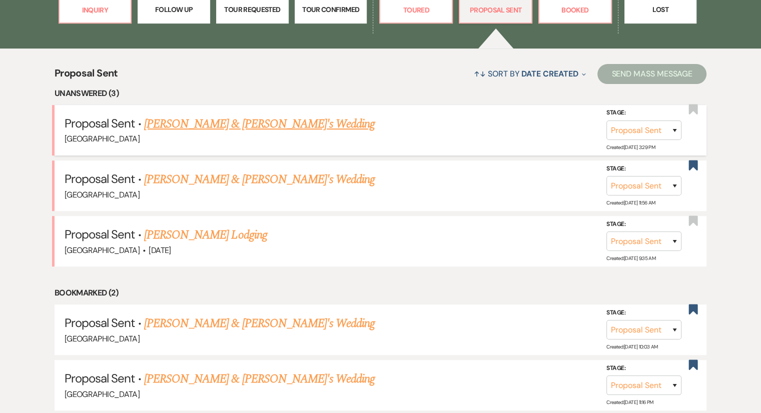
click at [246, 125] on link "[PERSON_NAME] & [PERSON_NAME]'s Wedding" at bounding box center [259, 124] width 231 height 18
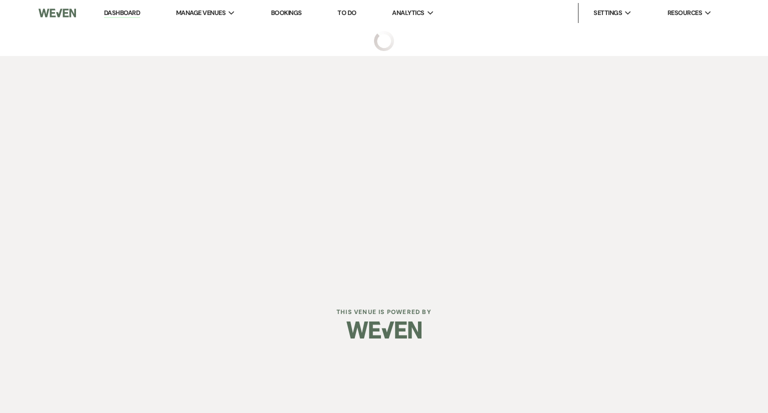
select select "6"
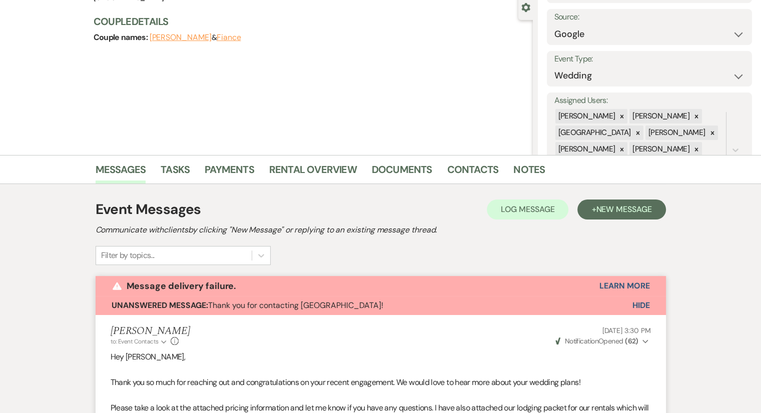
scroll to position [92, 0]
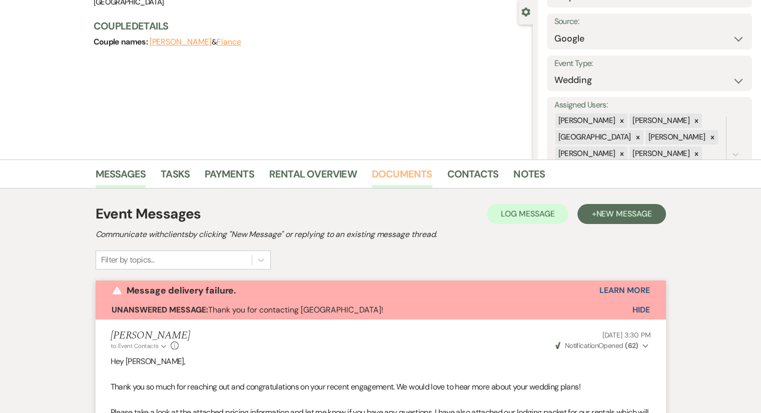
click at [375, 177] on link "Documents" at bounding box center [402, 177] width 61 height 22
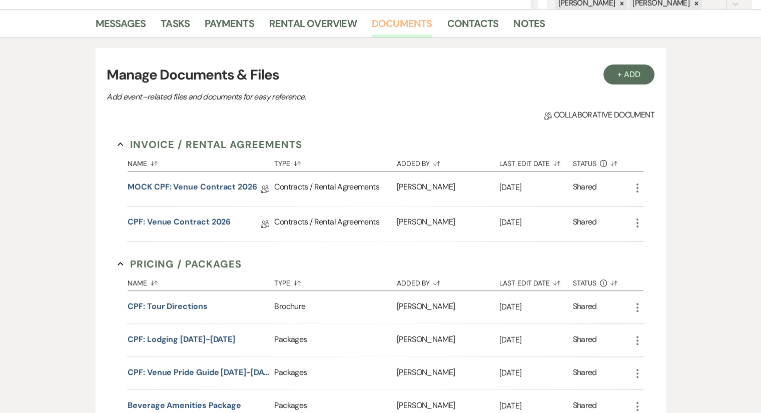
scroll to position [274, 0]
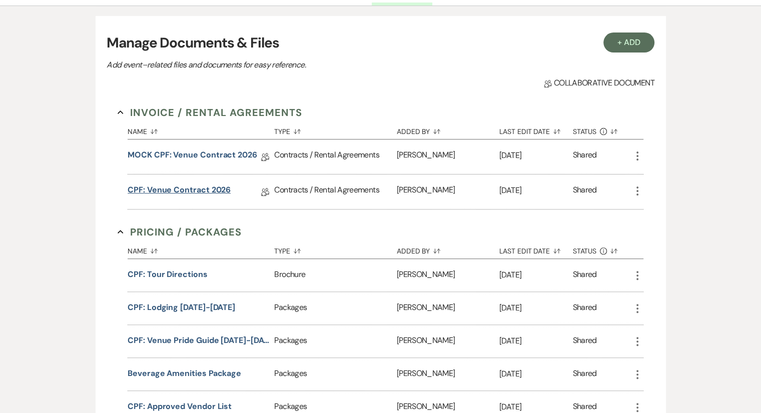
click at [199, 188] on link "CPF: Venue Contract 2026" at bounding box center [179, 192] width 103 height 16
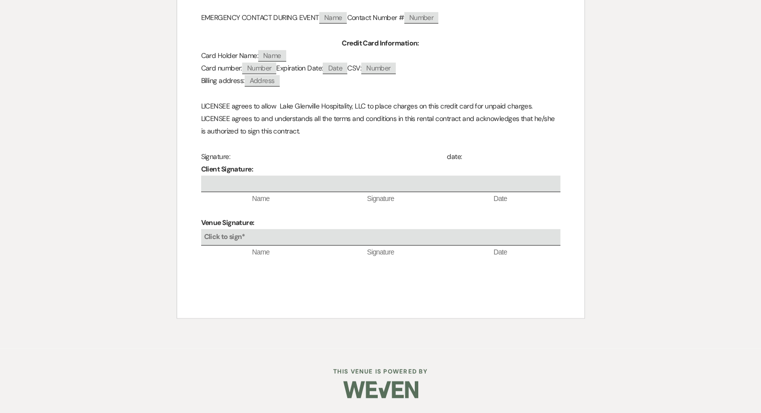
scroll to position [4489, 0]
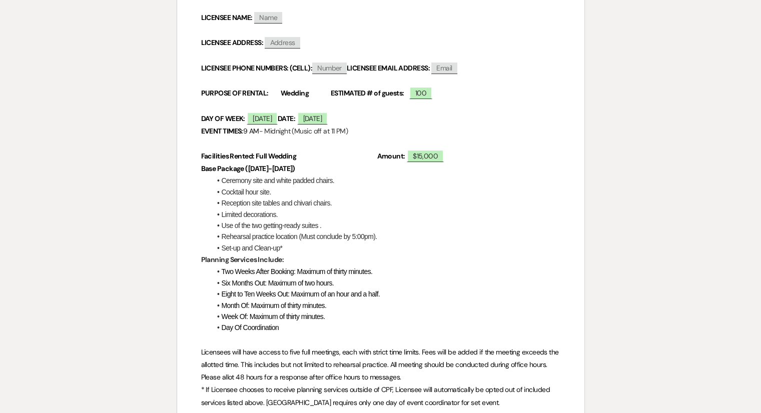
select select "6"
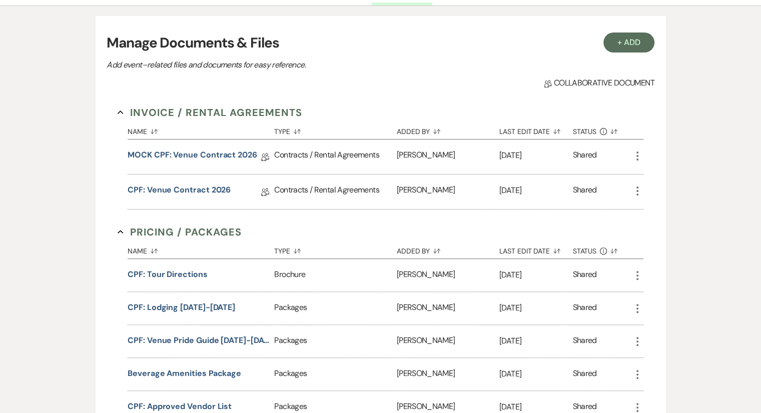
select select "6"
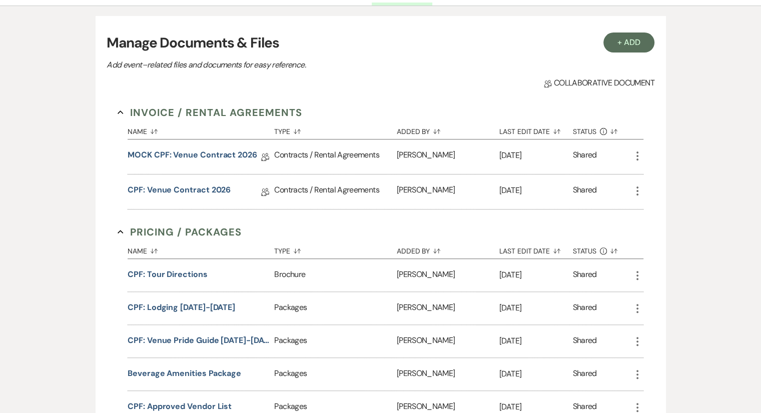
select select "6"
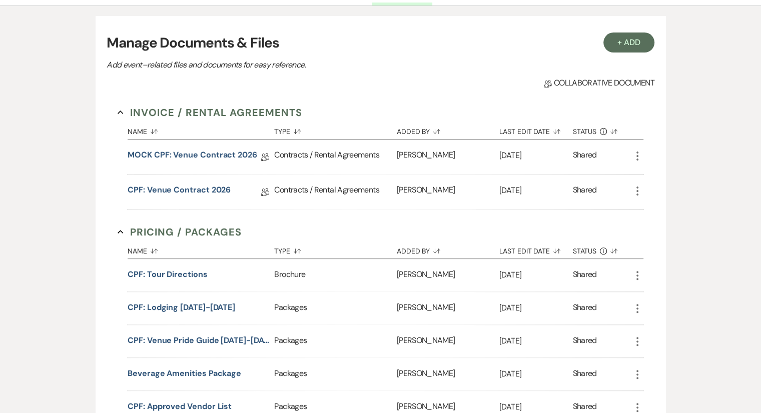
select select "6"
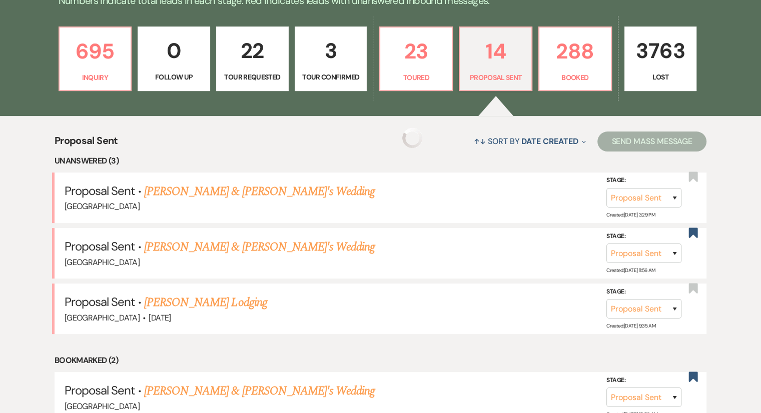
scroll to position [342, 0]
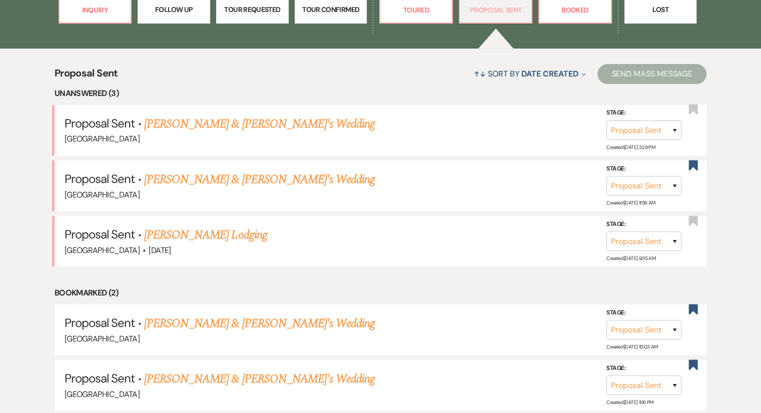
click at [508, 13] on p "Proposal Sent" at bounding box center [496, 10] width 60 height 11
click at [207, 128] on link "[PERSON_NAME] & [PERSON_NAME]'s Wedding" at bounding box center [259, 124] width 231 height 18
select select "6"
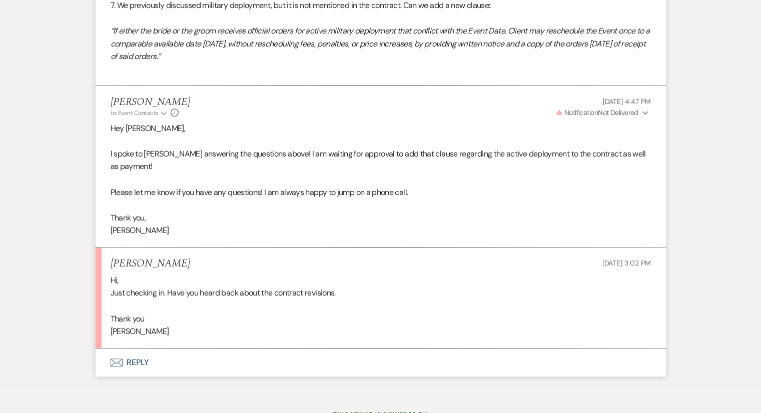
scroll to position [4154, 0]
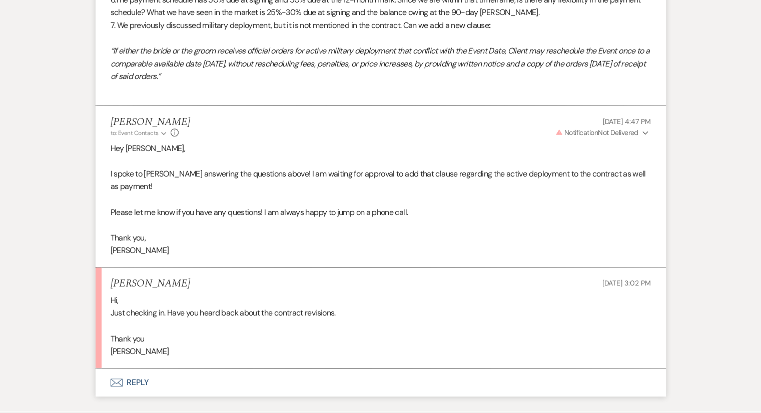
click at [583, 128] on span "Notification" at bounding box center [581, 132] width 34 height 9
click at [628, 147] on p "Warning Invalid Email" at bounding box center [619, 152] width 46 height 11
click at [626, 147] on p "Warning Invalid Email" at bounding box center [619, 152] width 46 height 11
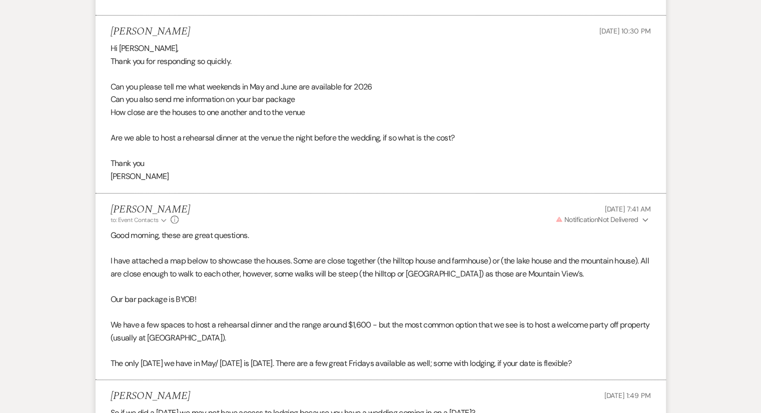
scroll to position [0, 0]
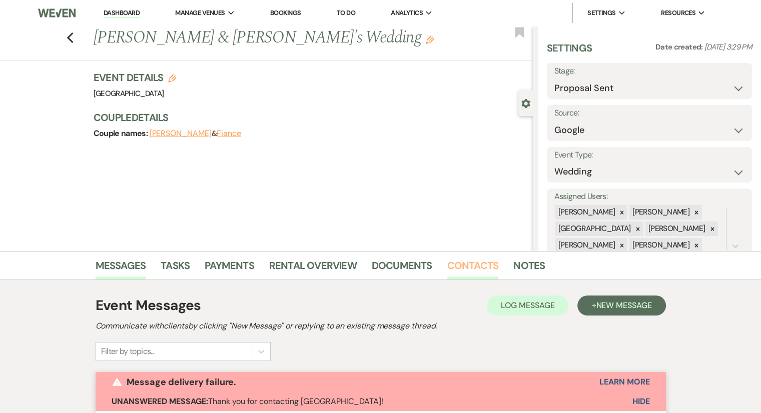
click at [460, 269] on link "Contacts" at bounding box center [473, 269] width 52 height 22
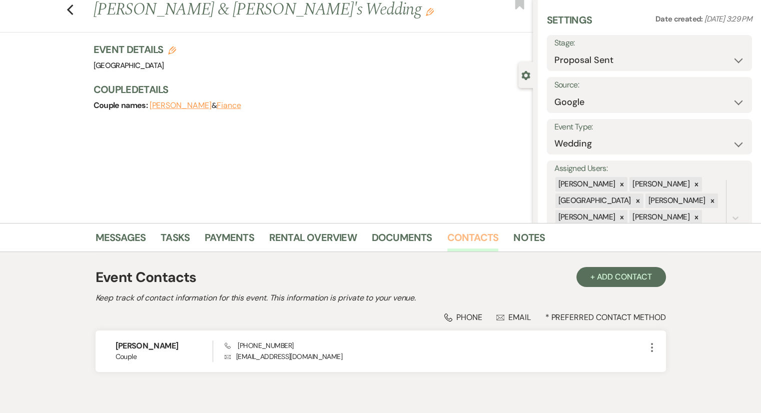
scroll to position [76, 0]
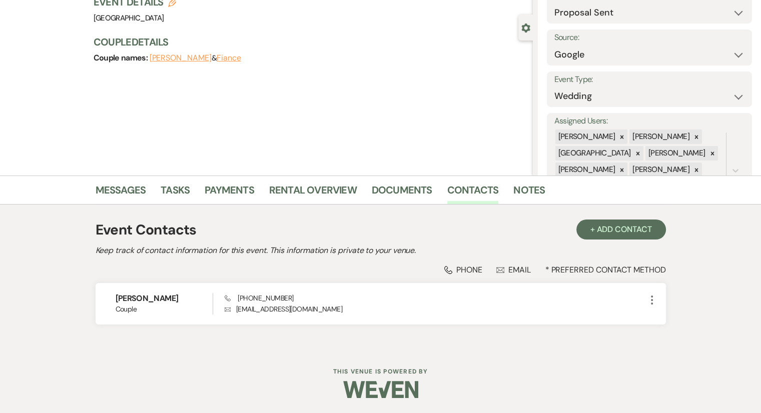
click at [512, 275] on div "Phone Phone Envelope Email * Preferred Contact Method [PERSON_NAME] Couple Phon…" at bounding box center [381, 295] width 570 height 60
click at [512, 270] on div "Envelope Email" at bounding box center [513, 270] width 35 height 11
select select "6"
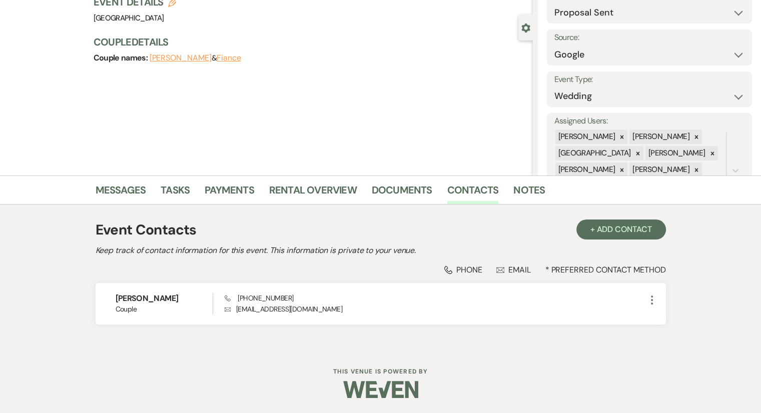
select select "6"
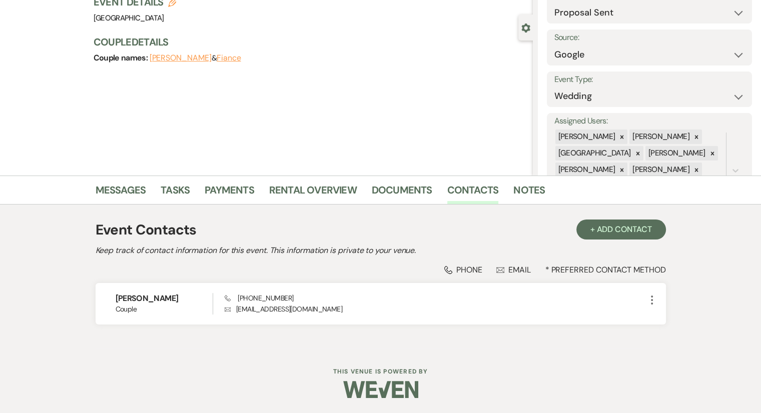
select select "6"
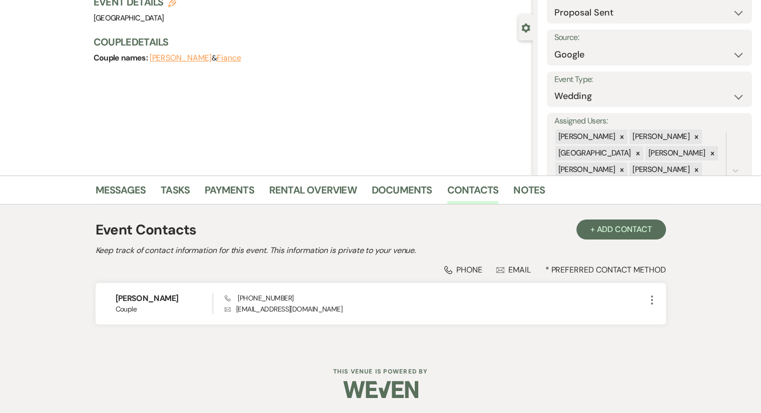
select select "6"
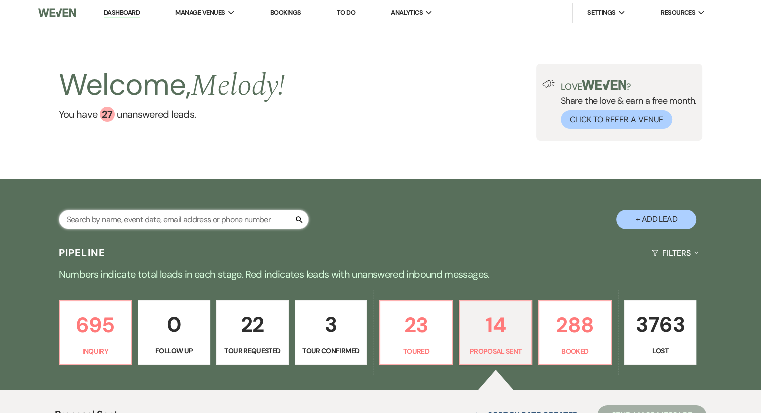
click at [150, 226] on input "text" at bounding box center [184, 220] width 250 height 20
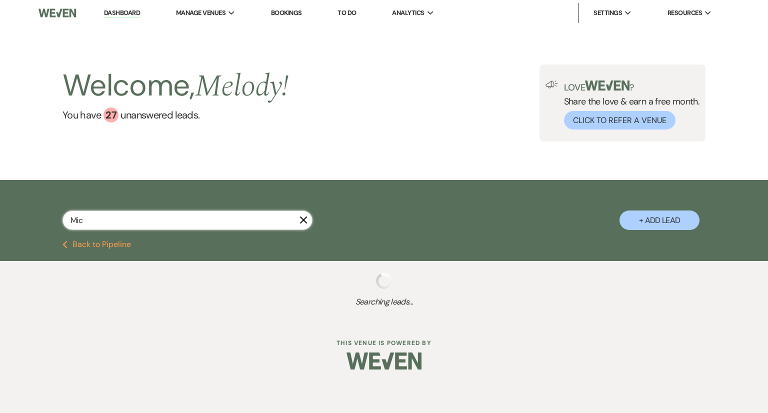
type input "Mich"
select select "8"
select select "6"
select select "2"
select select "8"
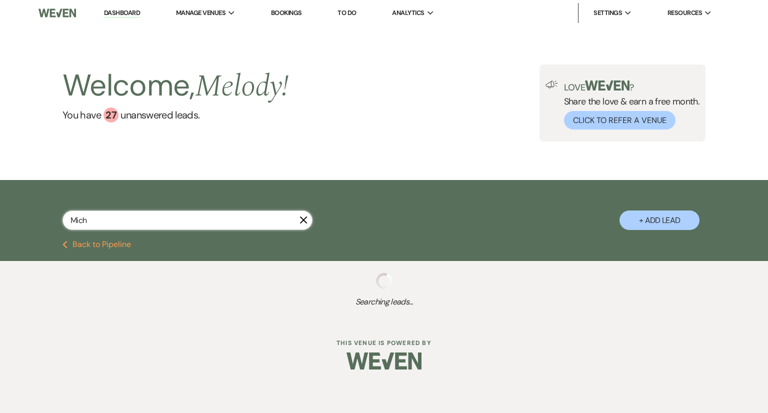
select select "6"
select select "8"
select select "3"
select select "8"
select select "10"
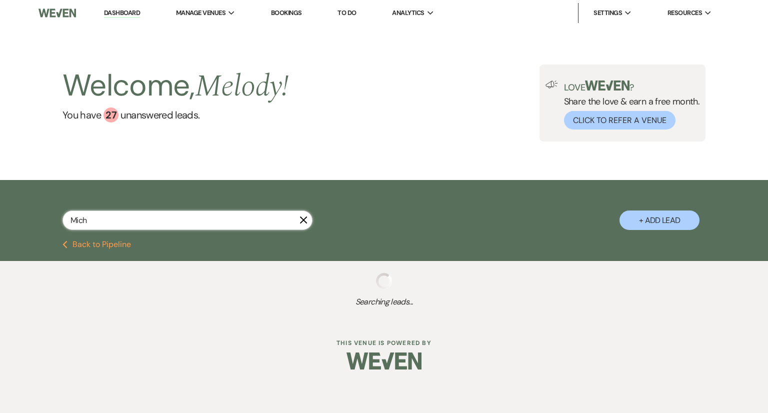
select select "8"
select select "5"
select select "8"
select select "5"
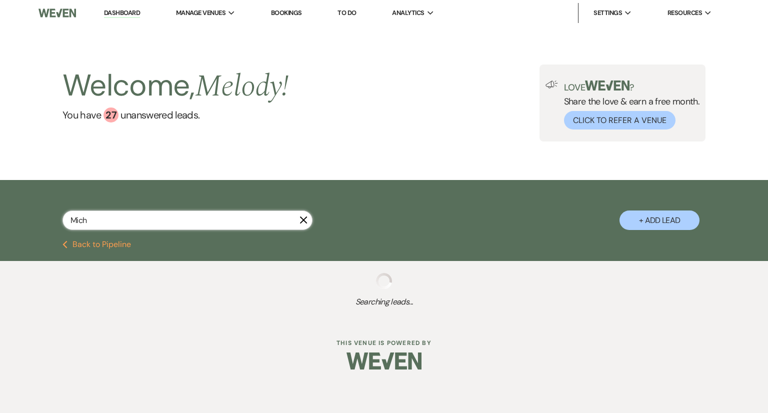
select select "8"
select select "5"
select select "8"
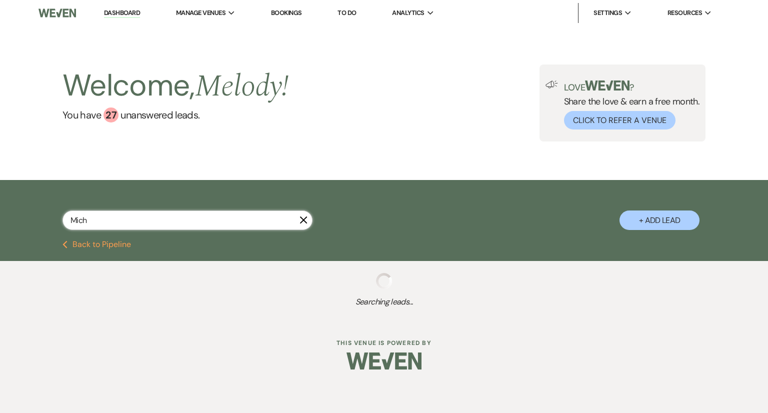
select select "5"
select select "8"
select select "5"
select select "8"
select select "5"
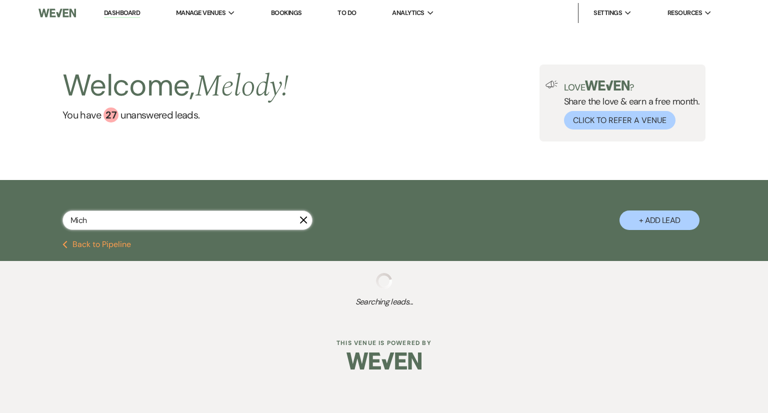
select select "8"
select select "5"
select select "8"
select select "5"
select select "8"
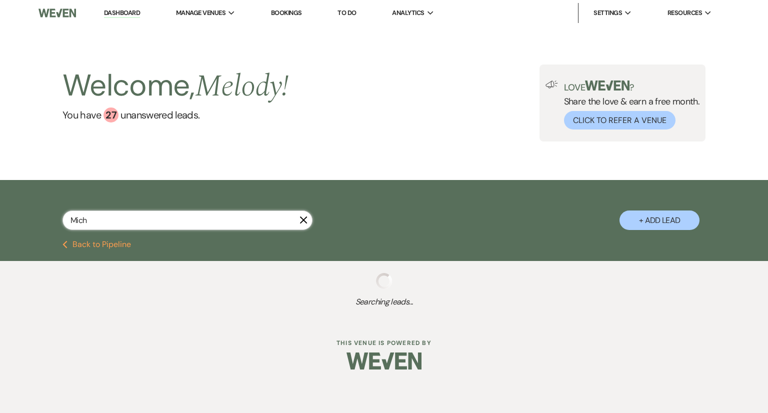
select select "8"
select select "1"
select select "8"
select select "5"
select select "8"
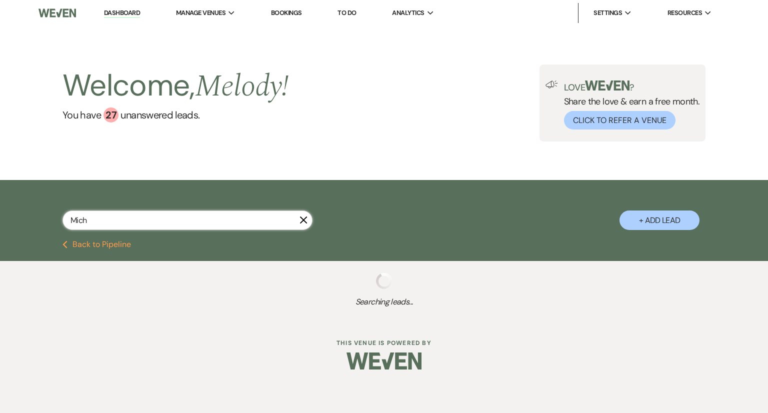
select select "5"
select select "8"
select select "5"
select select "8"
select select "5"
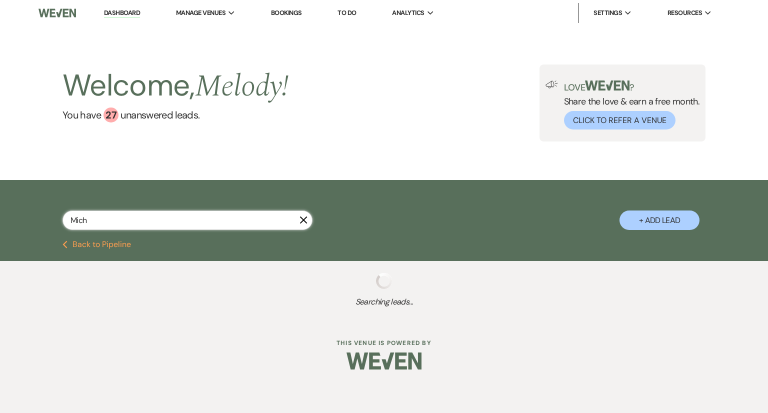
select select "8"
select select "6"
select select "8"
select select "5"
select select "8"
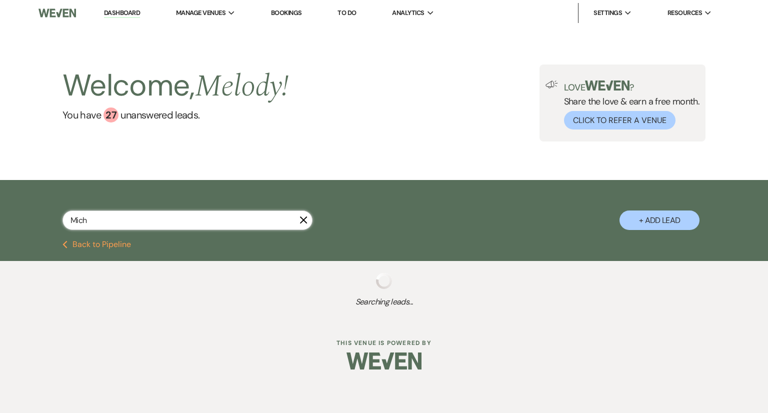
select select "5"
select select "8"
select select "5"
select select "8"
select select "5"
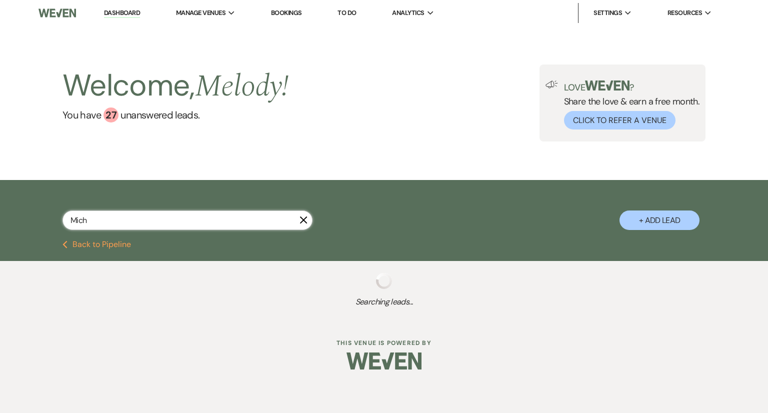
select select "8"
select select "5"
select select "8"
select select "5"
select select "8"
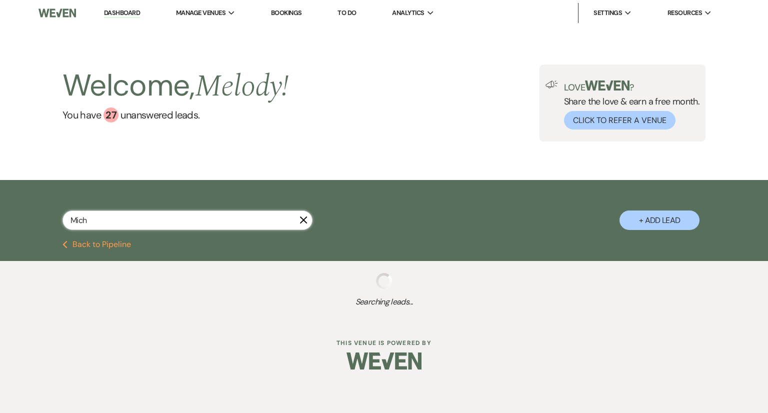
select select "5"
select select "8"
select select "5"
select select "8"
select select "5"
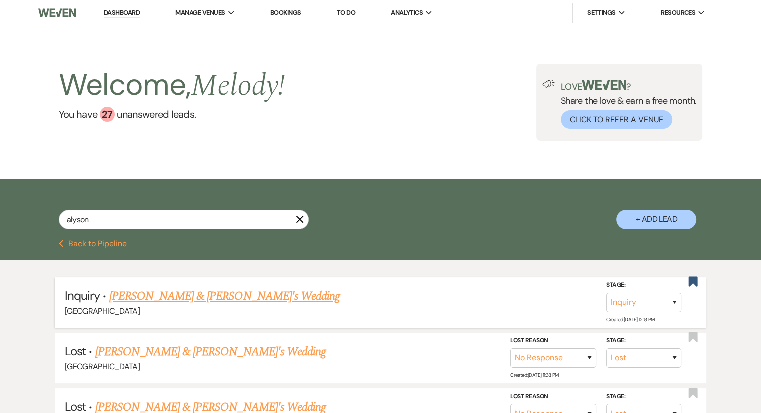
click at [206, 300] on link "[PERSON_NAME] & [PERSON_NAME]'s Wedding" at bounding box center [224, 297] width 231 height 18
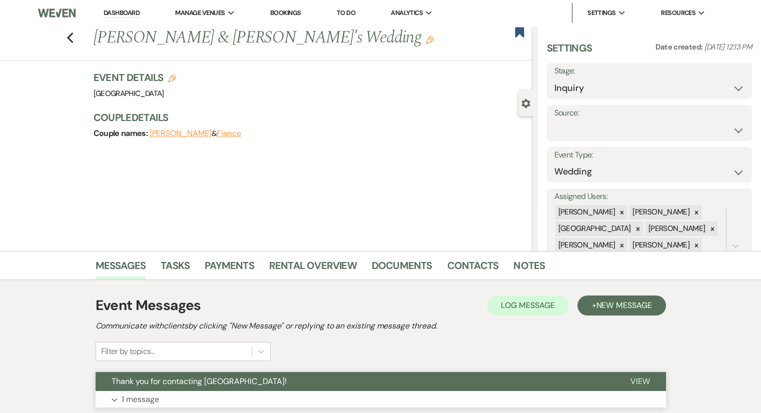
click at [151, 397] on p "1 message" at bounding box center [141, 399] width 38 height 13
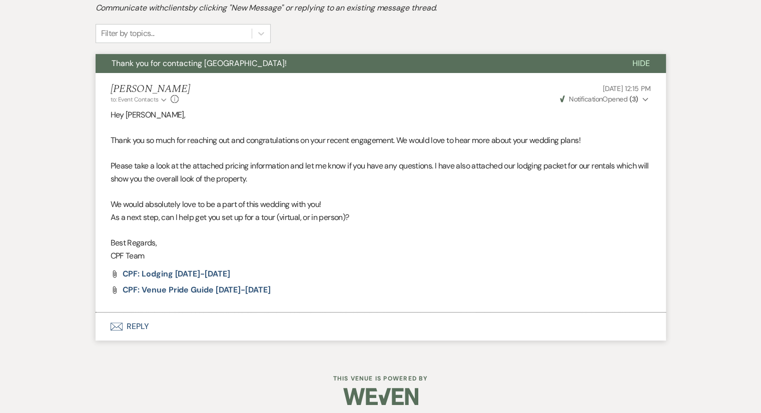
scroll to position [325, 0]
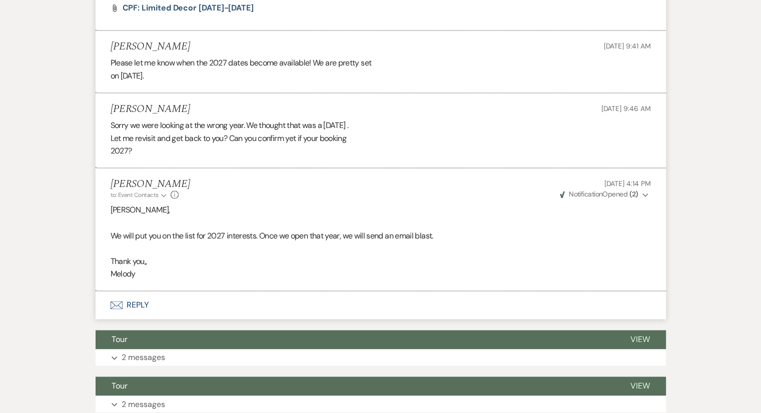
scroll to position [1504, 0]
